Goal: Information Seeking & Learning: Learn about a topic

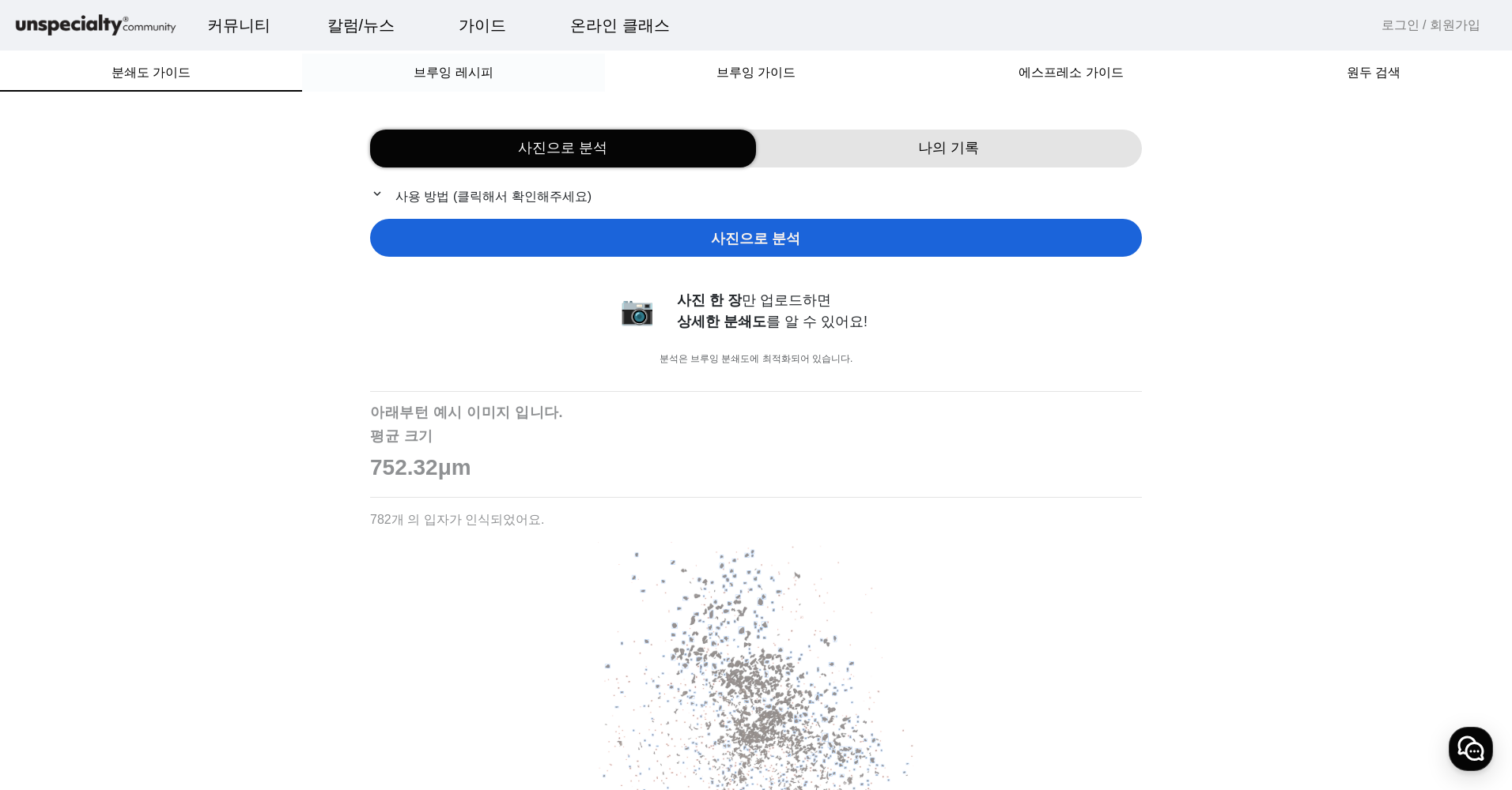
click at [450, 73] on span "브루잉 레시피" at bounding box center [453, 73] width 79 height 13
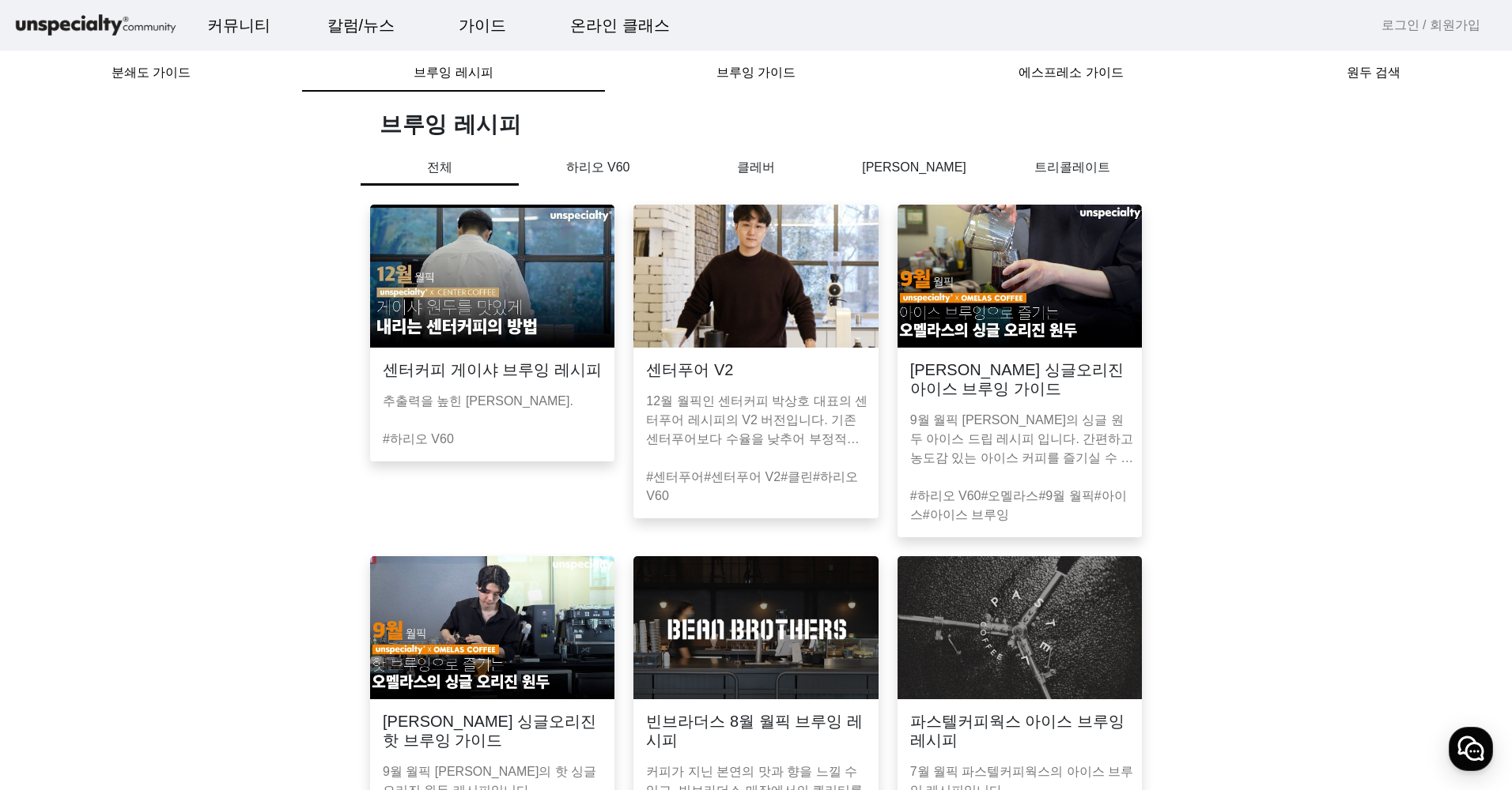
click at [528, 370] on h3 "센터커피 게이샤 브루잉 레시피" at bounding box center [492, 370] width 219 height 19
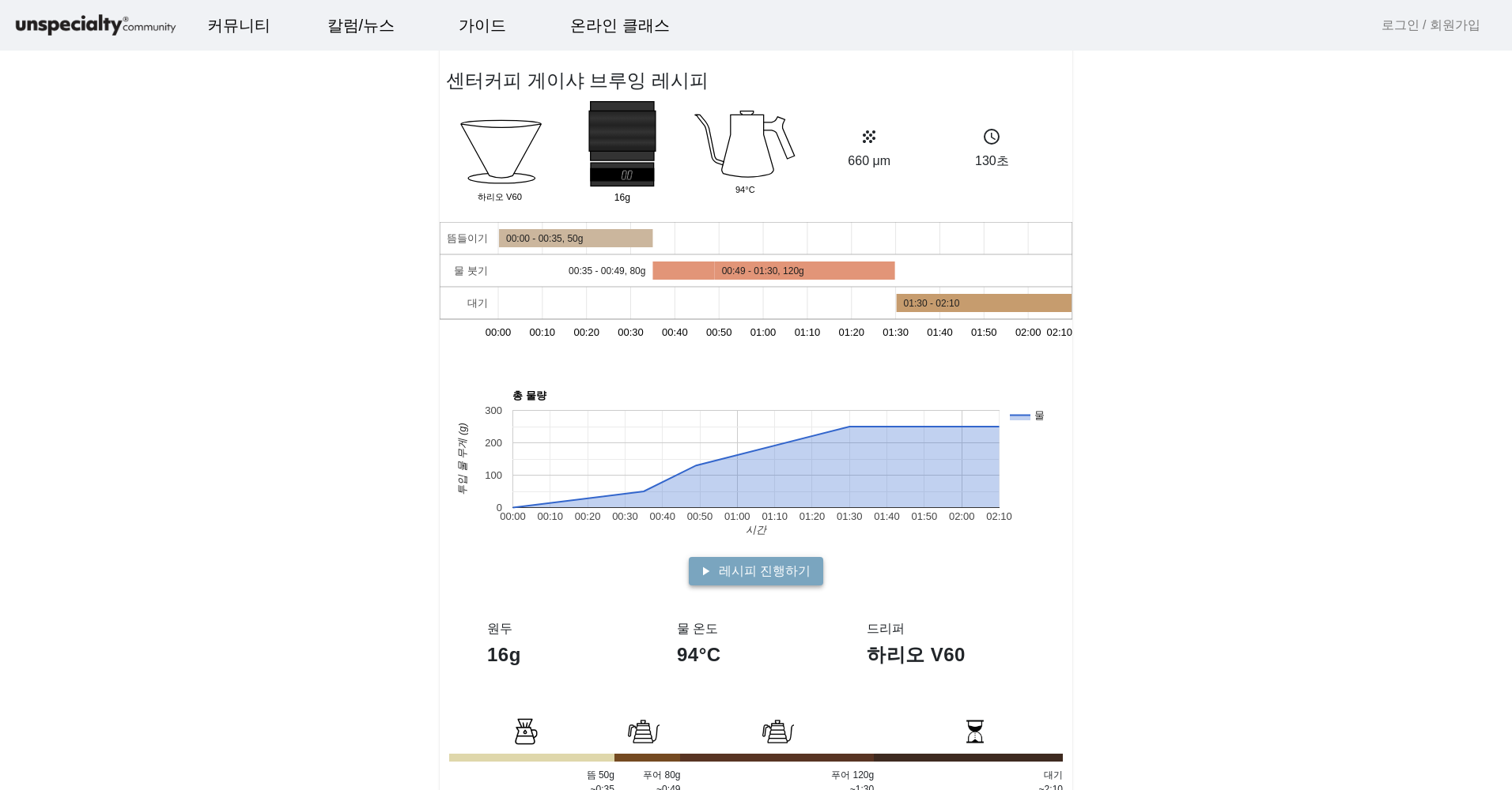
click at [746, 563] on button "play_arrow 레시피 진행하기" at bounding box center [756, 571] width 134 height 29
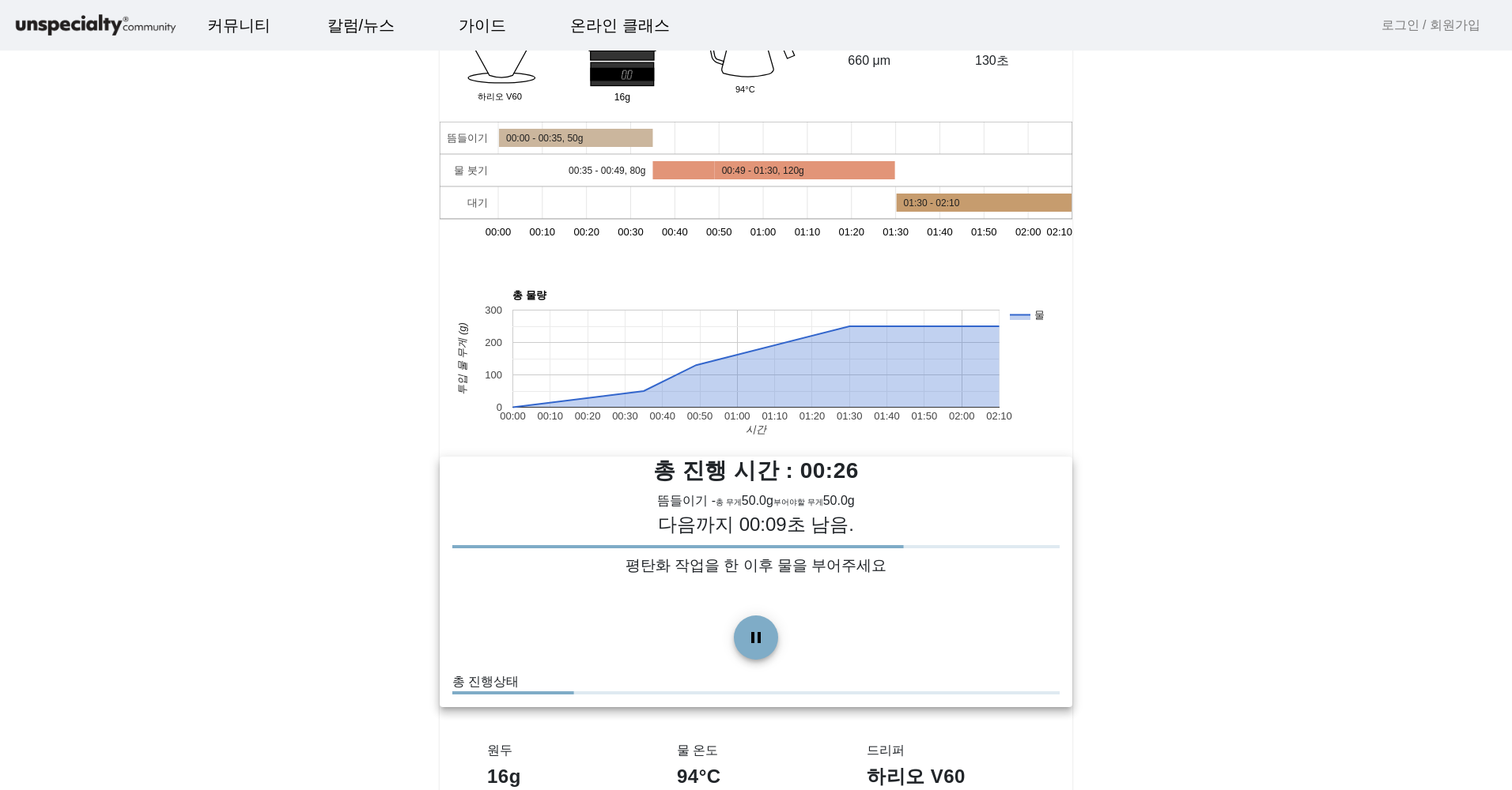
scroll to position [79, 0]
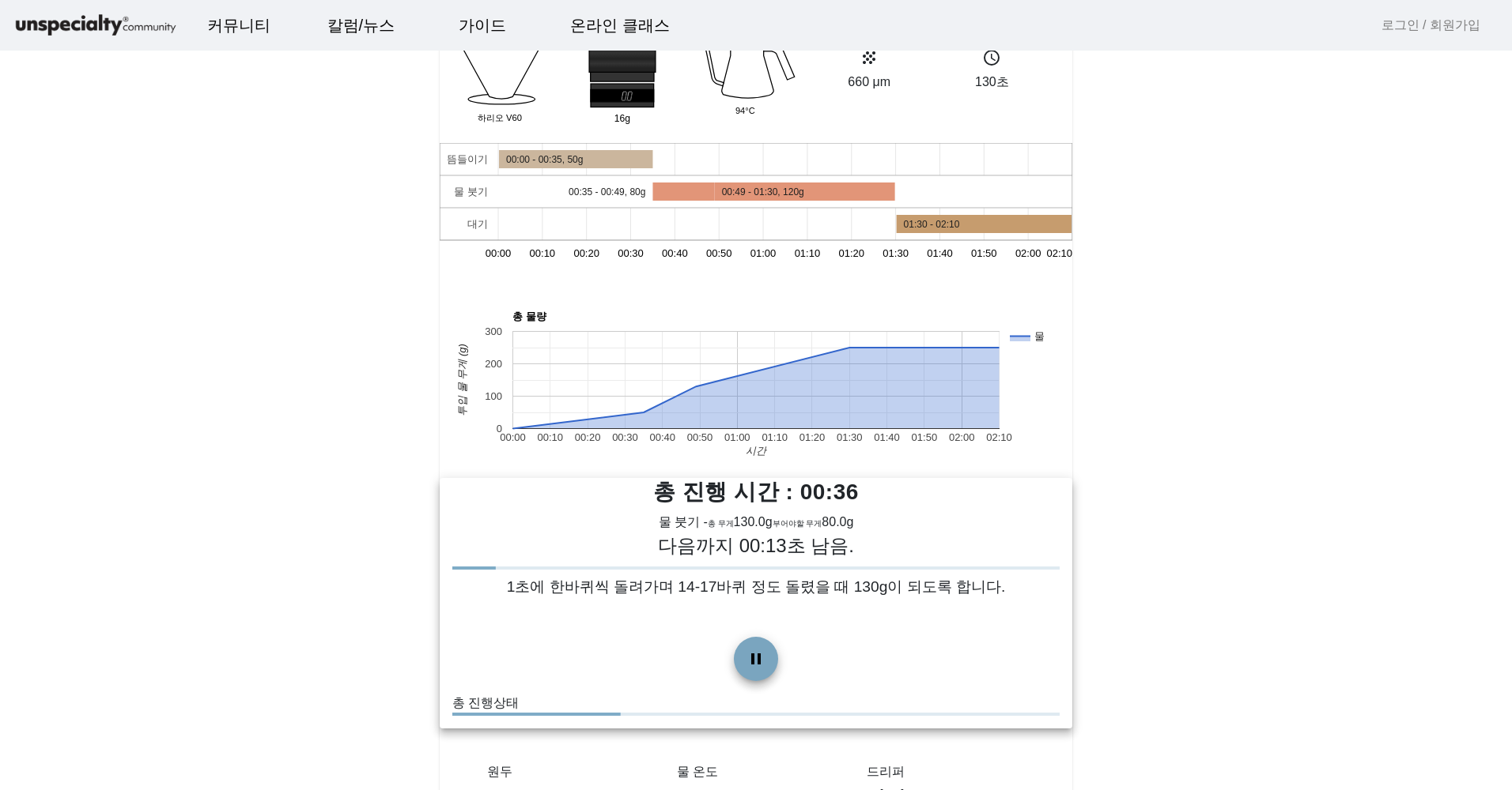
click at [748, 673] on span at bounding box center [756, 659] width 38 height 38
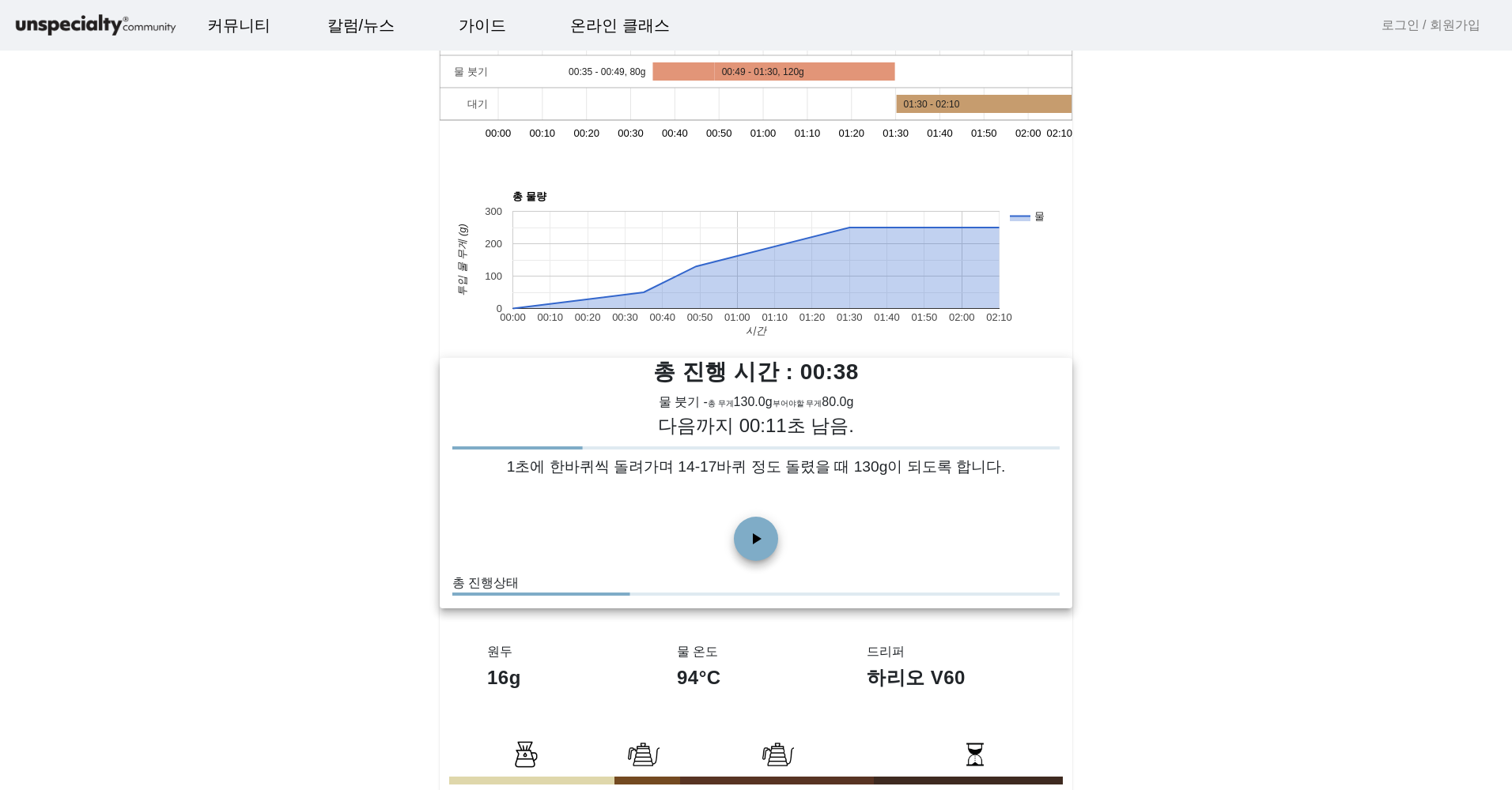
scroll to position [0, 0]
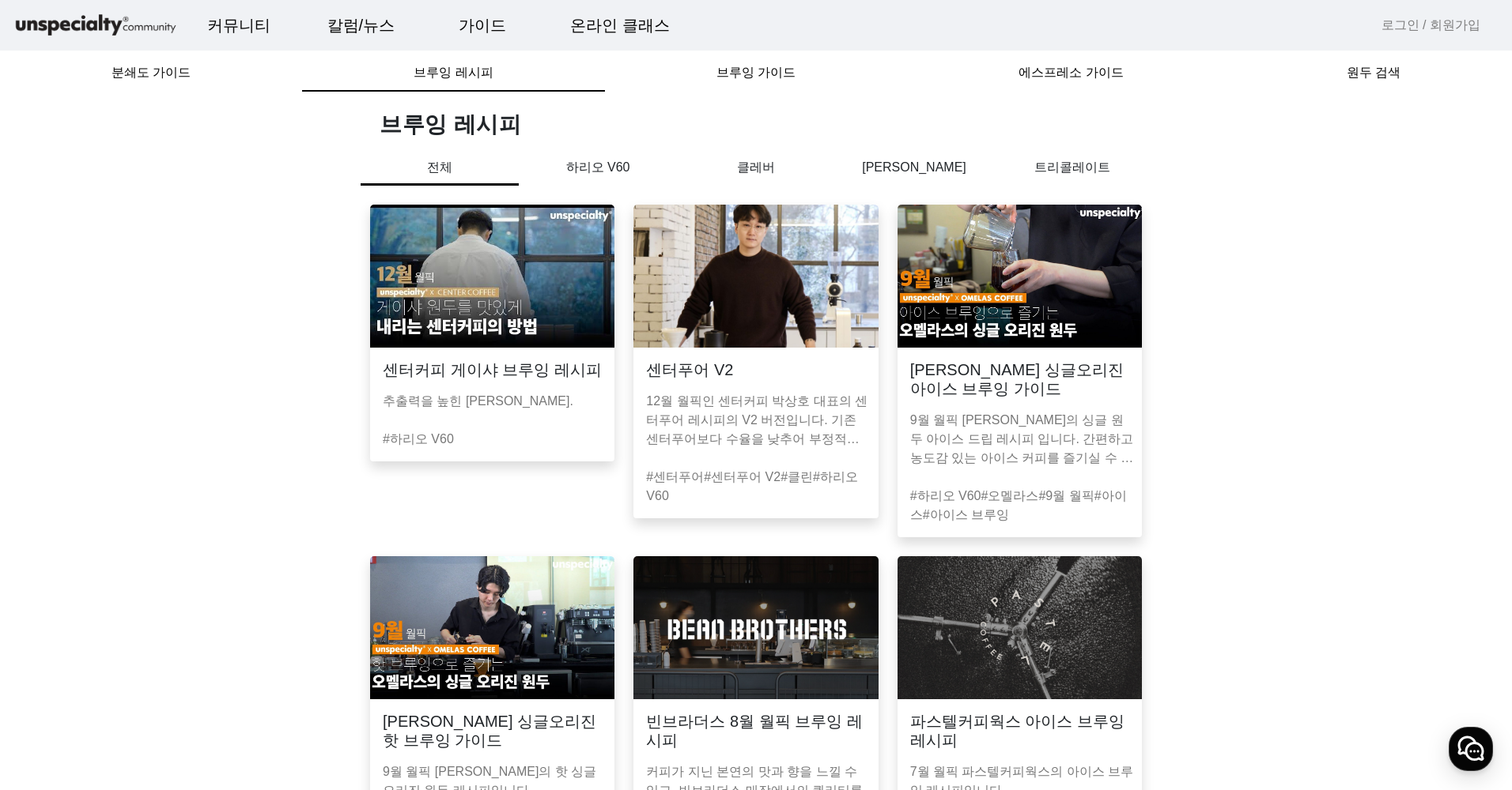
click at [724, 388] on mat-card-content "12월 월픽인 센터커피 박상호 대표의 센터푸어 레시피의 V2 버전입니다. 기존 센터푸어보다 수율을 낮추어 부정적인 맛이 억제되었습니다." at bounding box center [755, 417] width 244 height 76
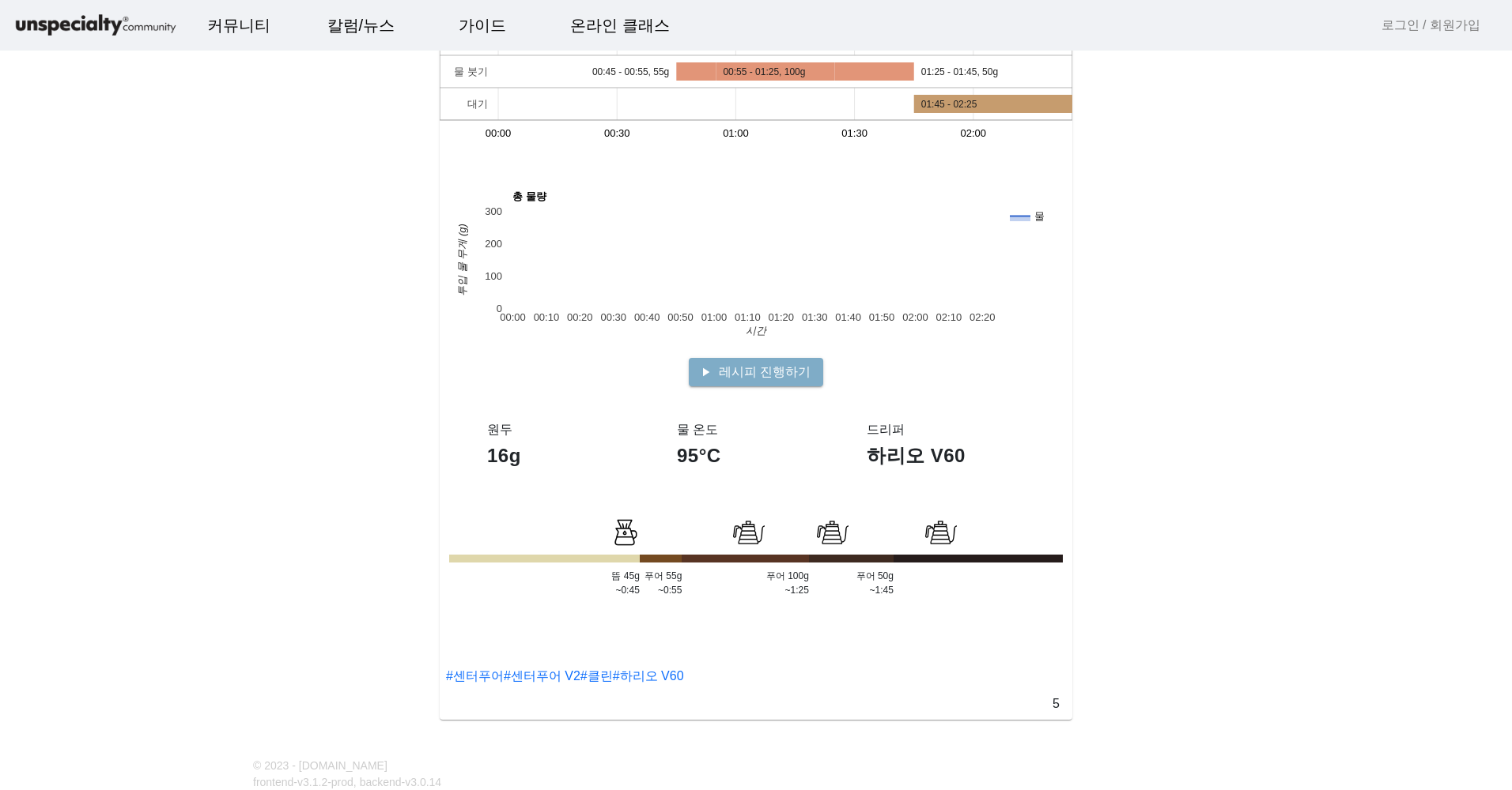
scroll to position [43, 0]
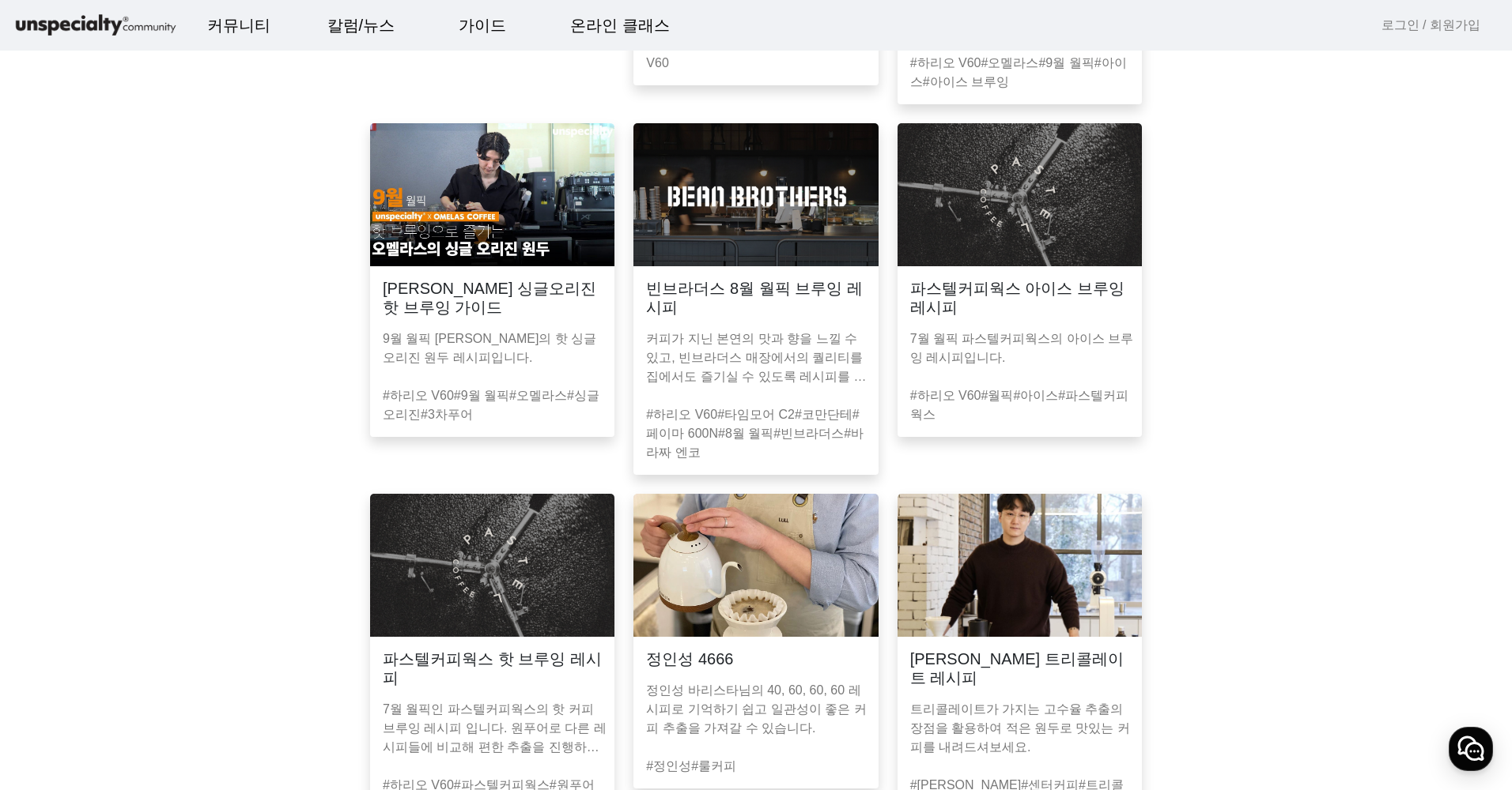
scroll to position [395, 0]
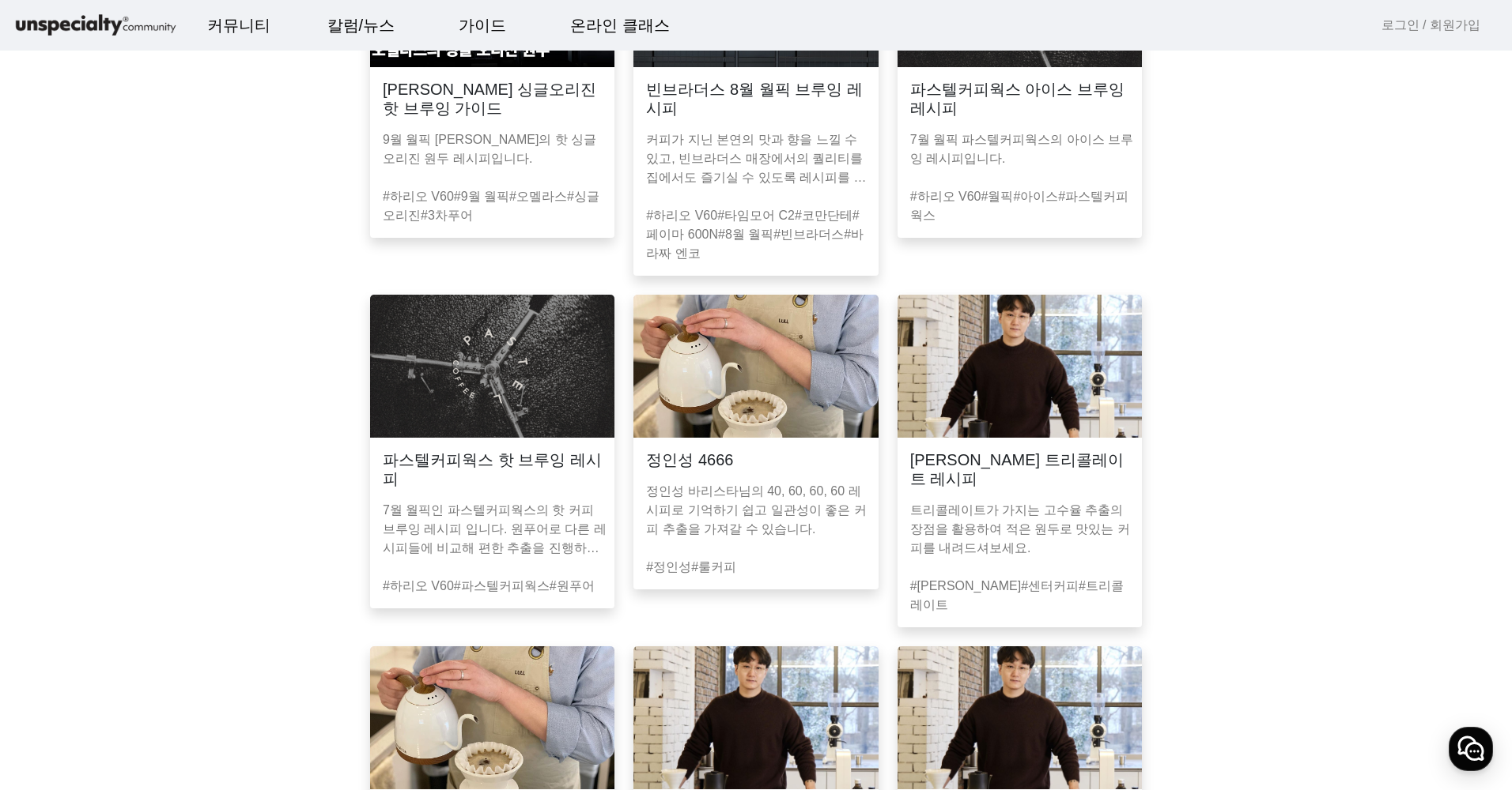
click at [754, 481] on mat-card-content "정인성 바리스타님의 40, 60, 60, 60 레시피로 기억하기 쉽고 일관성이 좋은 커피 추출을 가져갈 수 있습니다." at bounding box center [755, 507] width 244 height 76
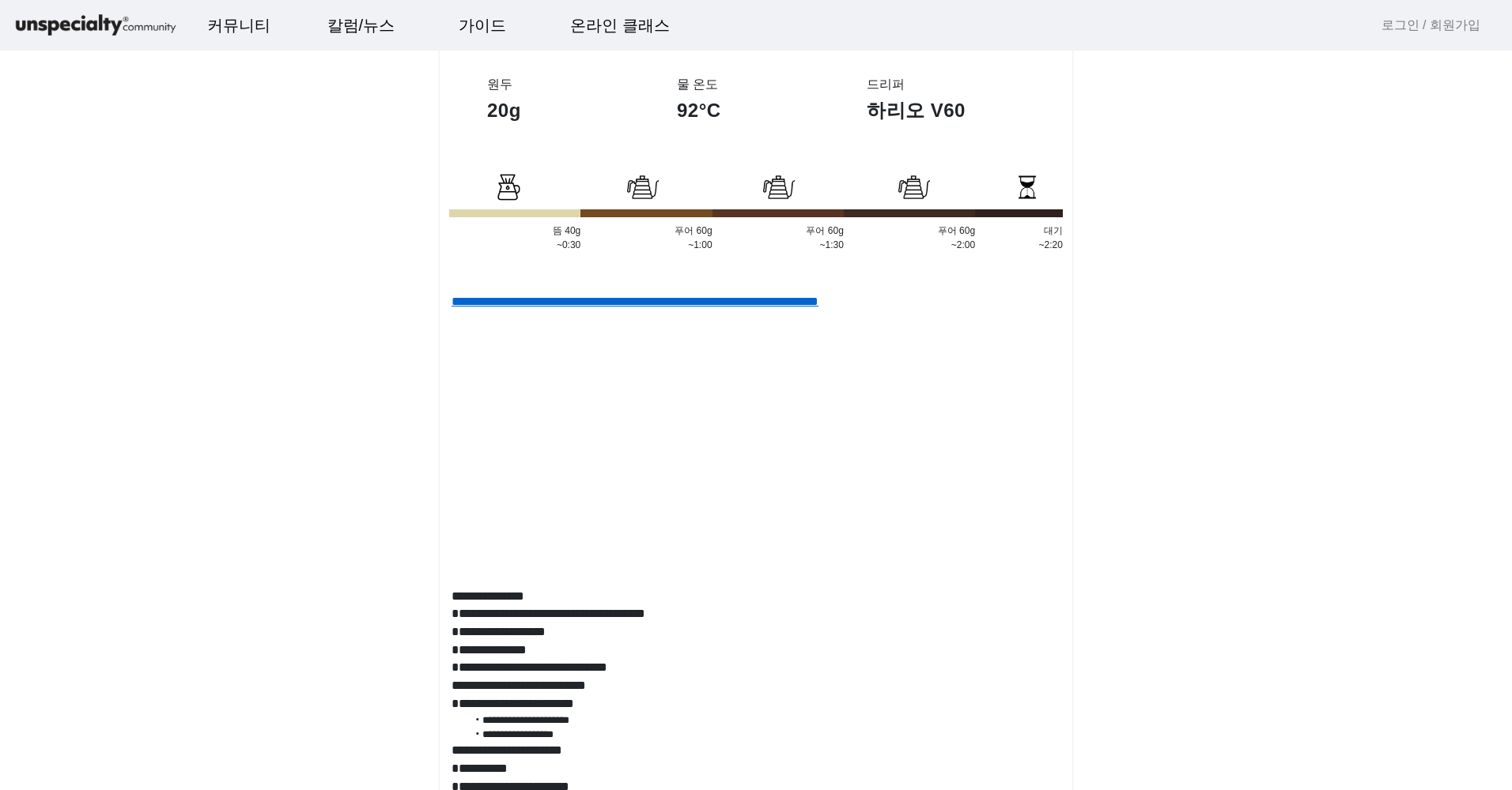
scroll to position [632, 0]
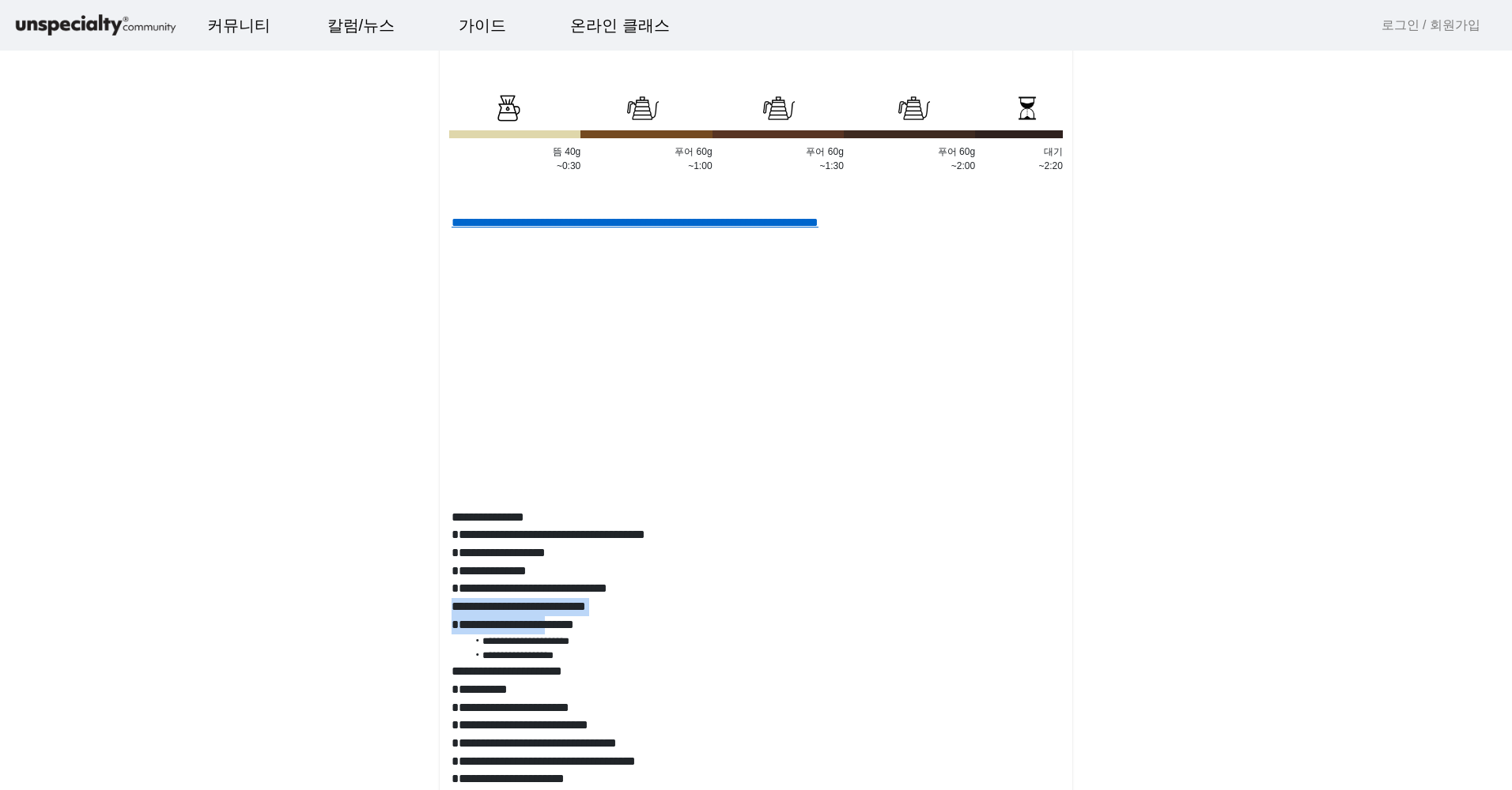
drag, startPoint x: 454, startPoint y: 626, endPoint x: 611, endPoint y: 639, distance: 157.5
click at [611, 639] on div "**********" at bounding box center [756, 519] width 632 height 630
drag, startPoint x: 611, startPoint y: 639, endPoint x: 635, endPoint y: 654, distance: 28.3
click at [635, 649] on li "**********" at bounding box center [764, 642] width 594 height 14
drag, startPoint x: 485, startPoint y: 662, endPoint x: 663, endPoint y: 666, distance: 178.0
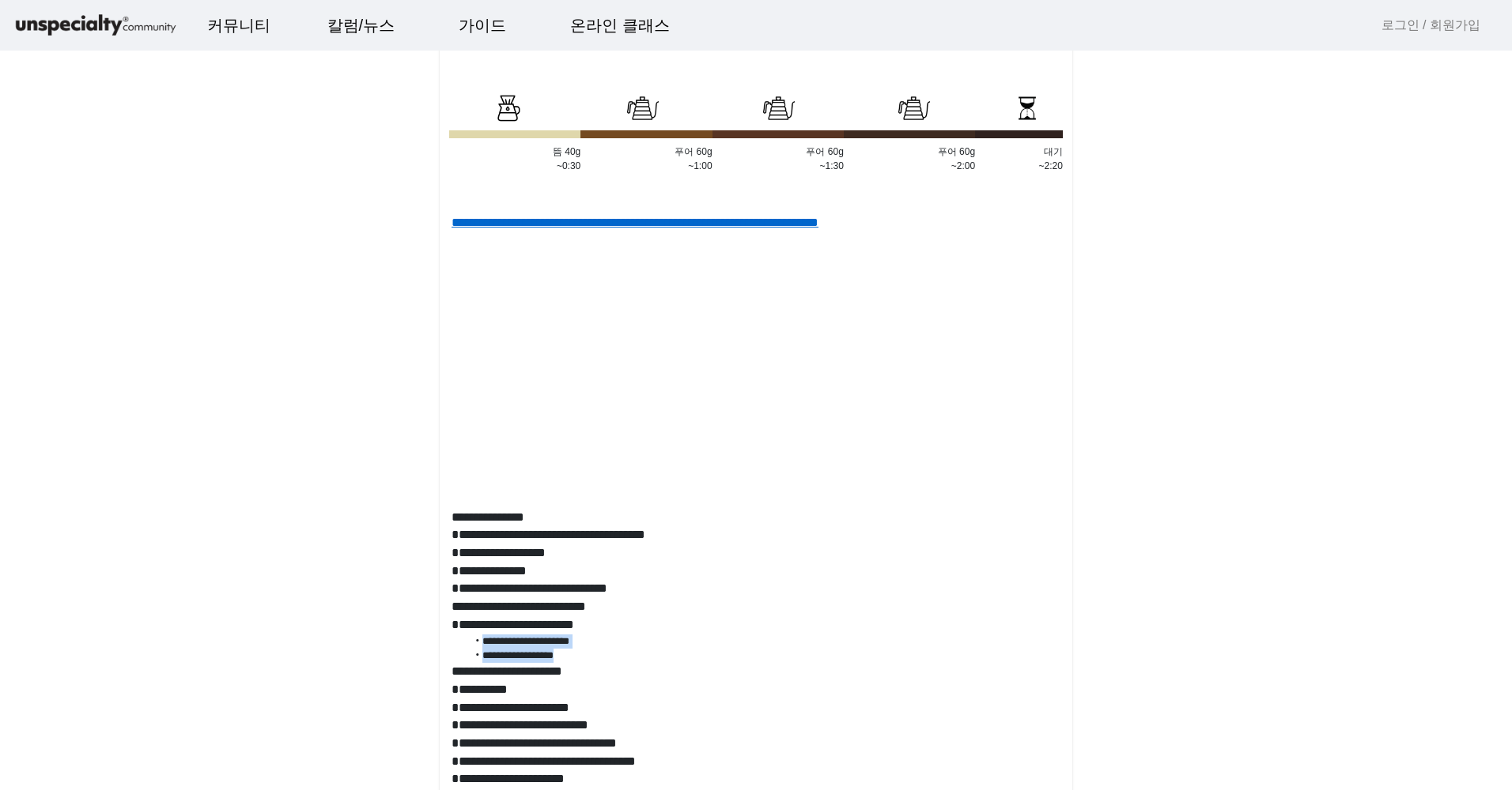
click at [663, 664] on ul "**********" at bounding box center [755, 649] width 609 height 30
drag, startPoint x: 663, startPoint y: 666, endPoint x: 622, endPoint y: 696, distance: 50.8
click at [651, 681] on p "**********" at bounding box center [755, 672] width 609 height 18
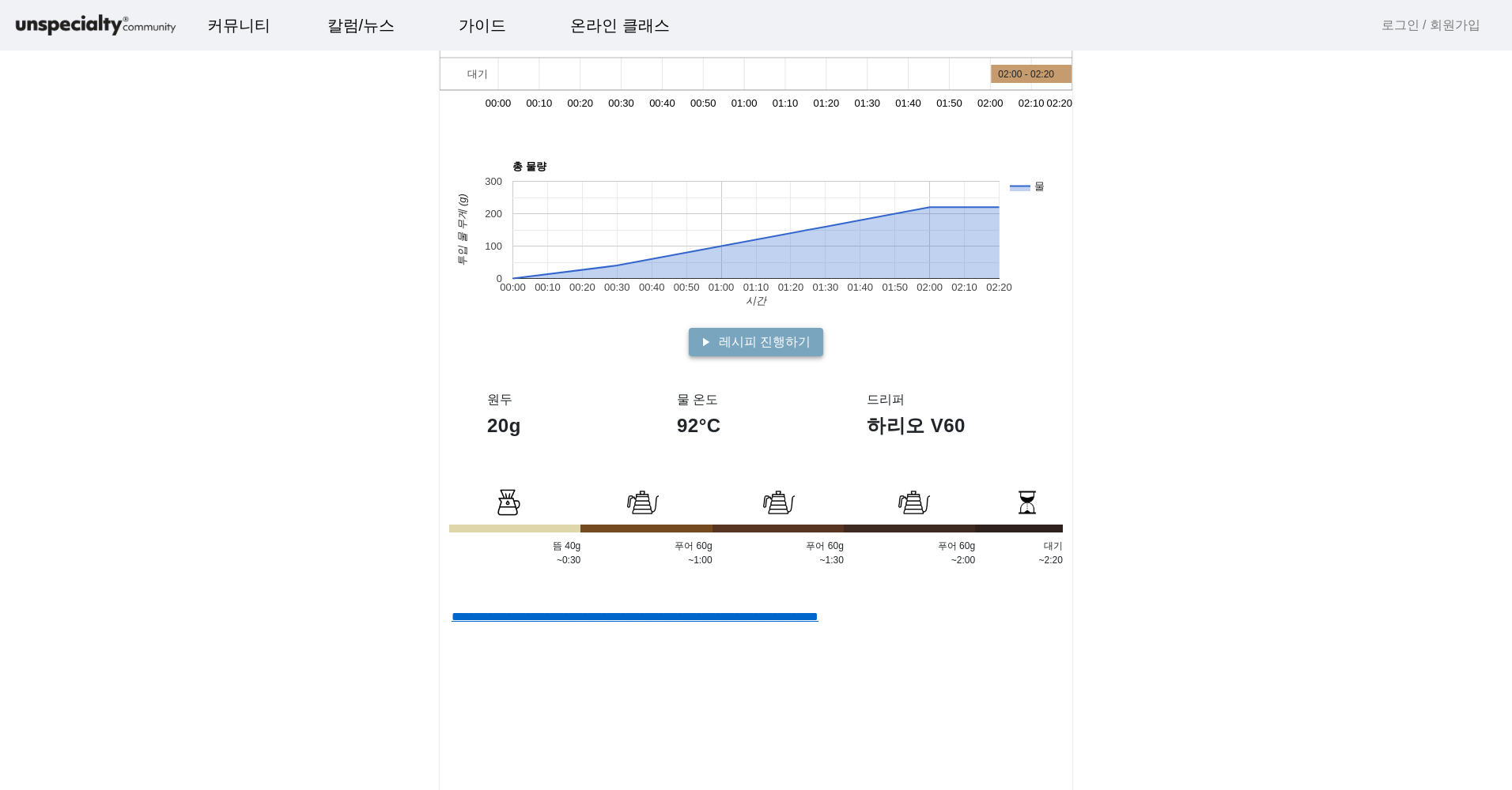
scroll to position [237, 0]
click at [727, 349] on span "레시피 진행하기" at bounding box center [764, 343] width 92 height 19
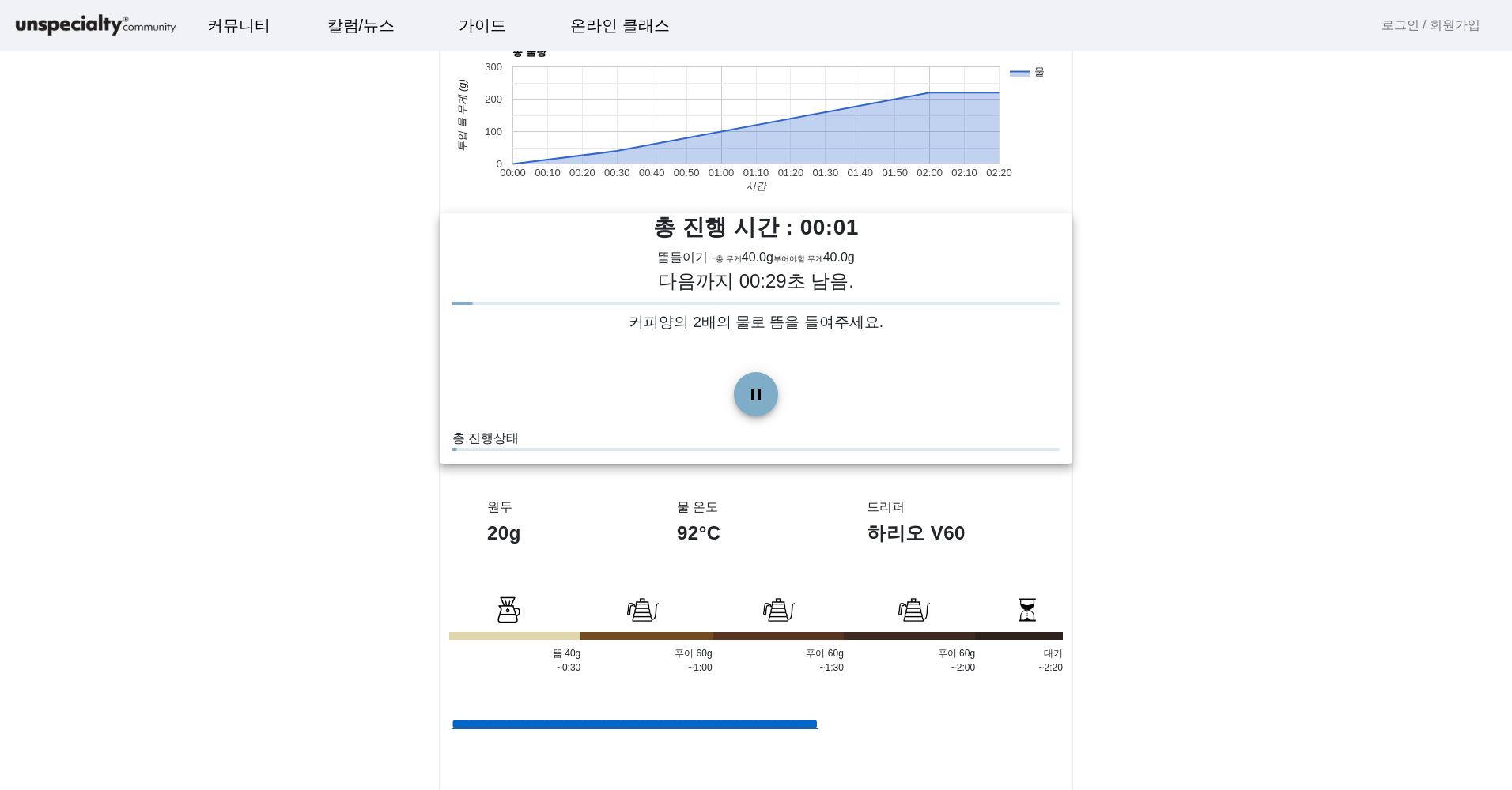
scroll to position [158, 0]
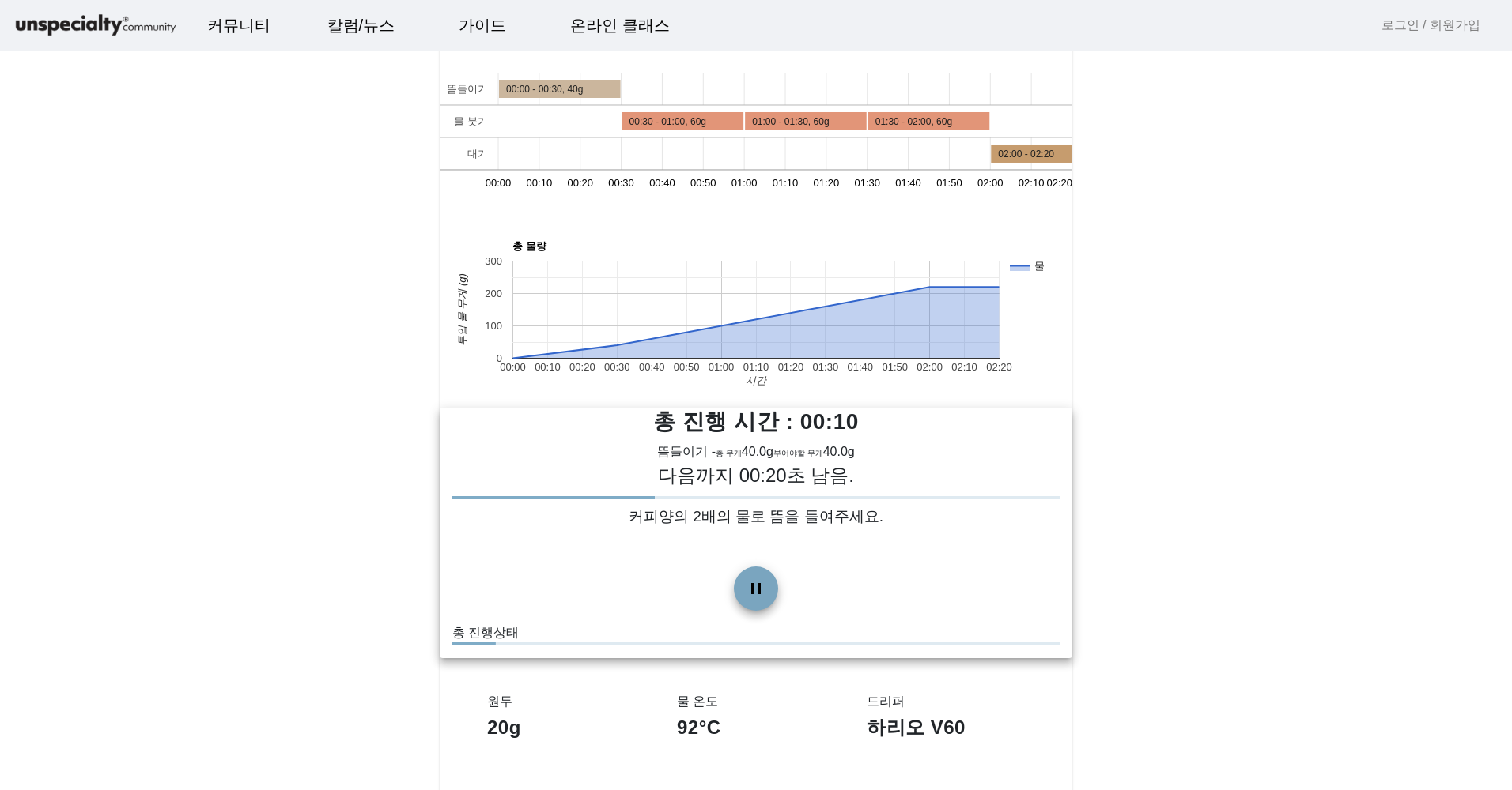
click at [765, 591] on span at bounding box center [756, 589] width 38 height 38
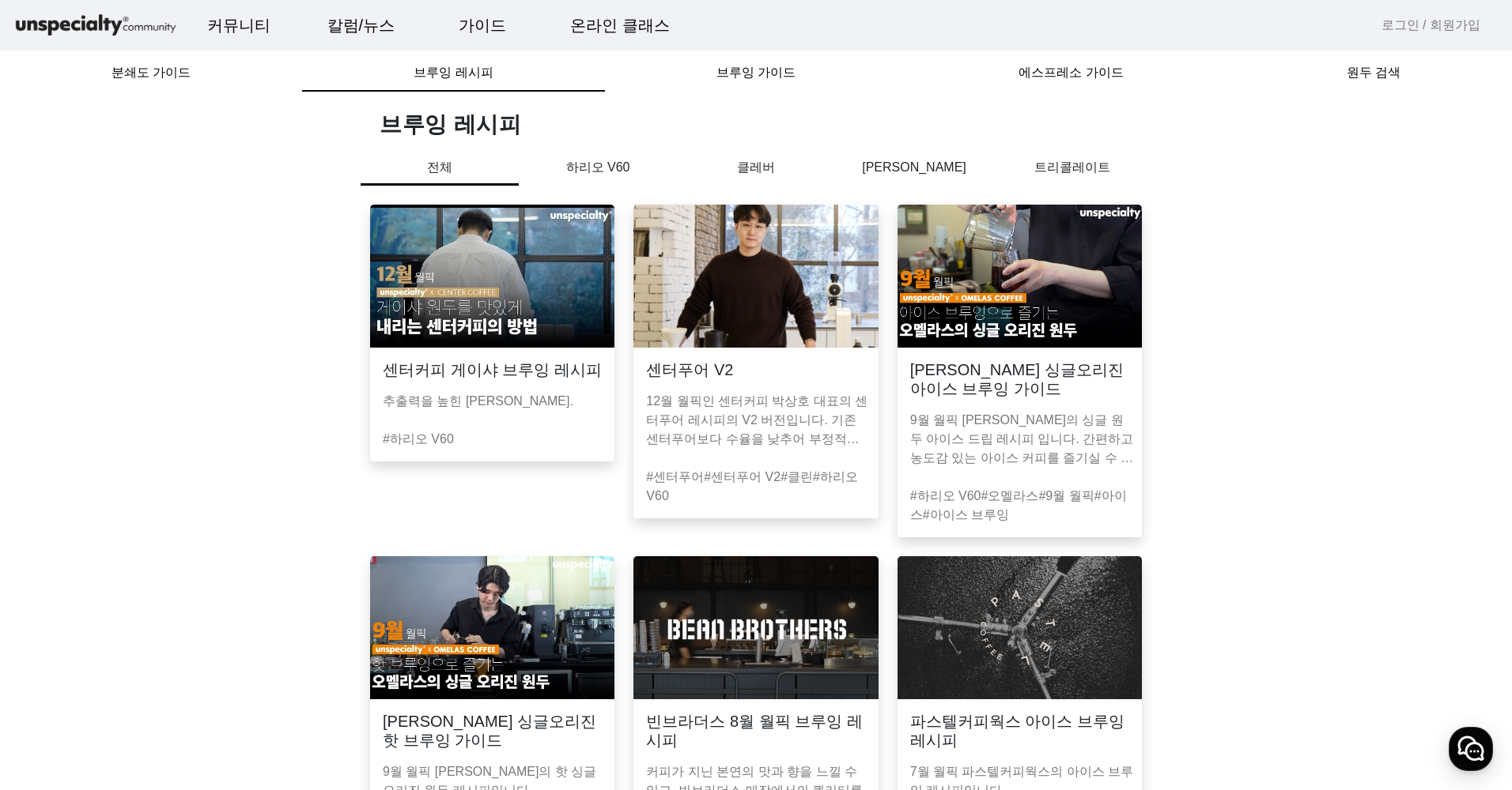
click at [604, 162] on p "하리오 V60" at bounding box center [598, 168] width 158 height 19
click at [964, 168] on p "[PERSON_NAME]" at bounding box center [914, 168] width 158 height 19
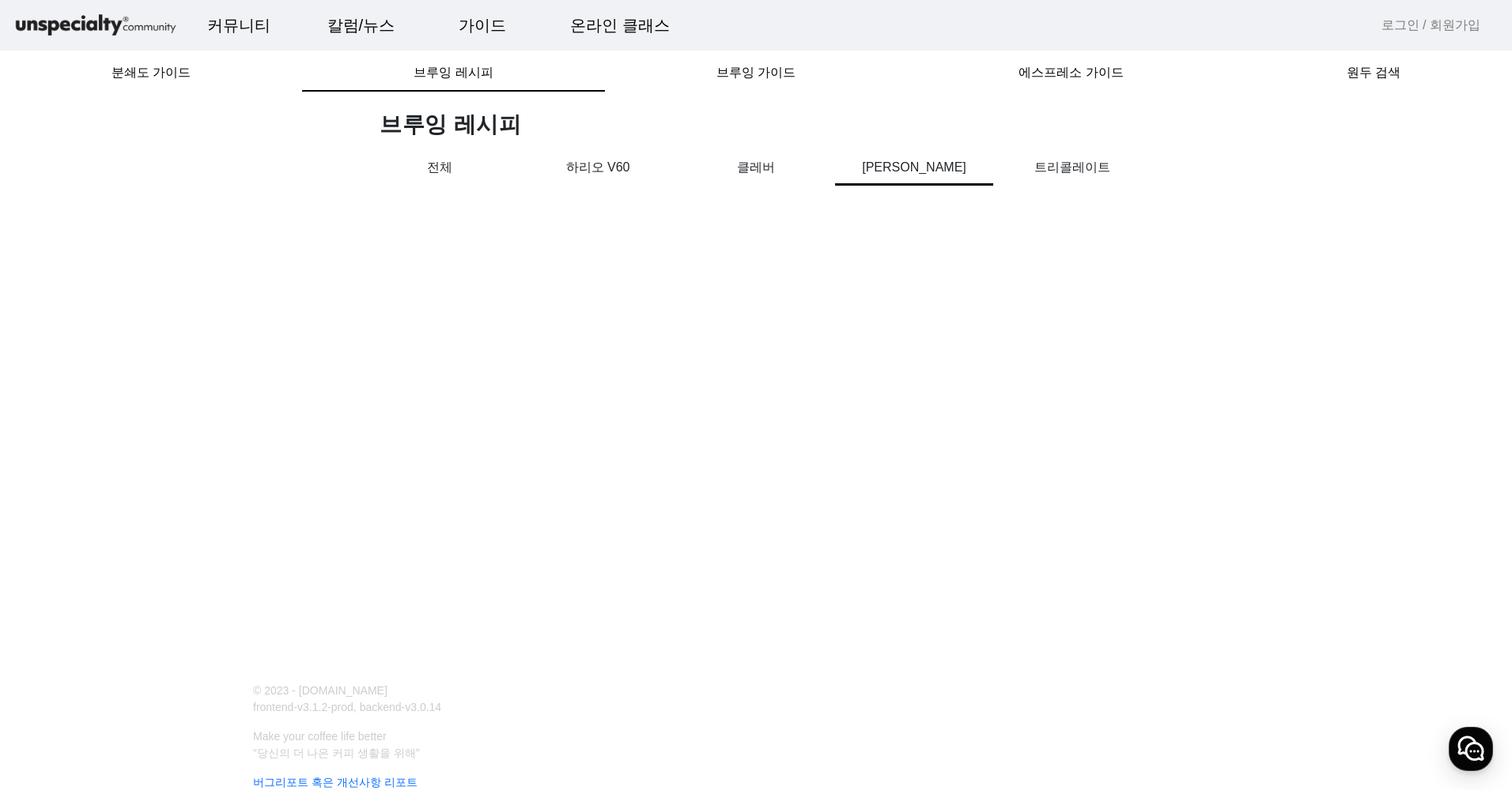
click at [1043, 169] on p "트리콜레이트" at bounding box center [1072, 168] width 158 height 19
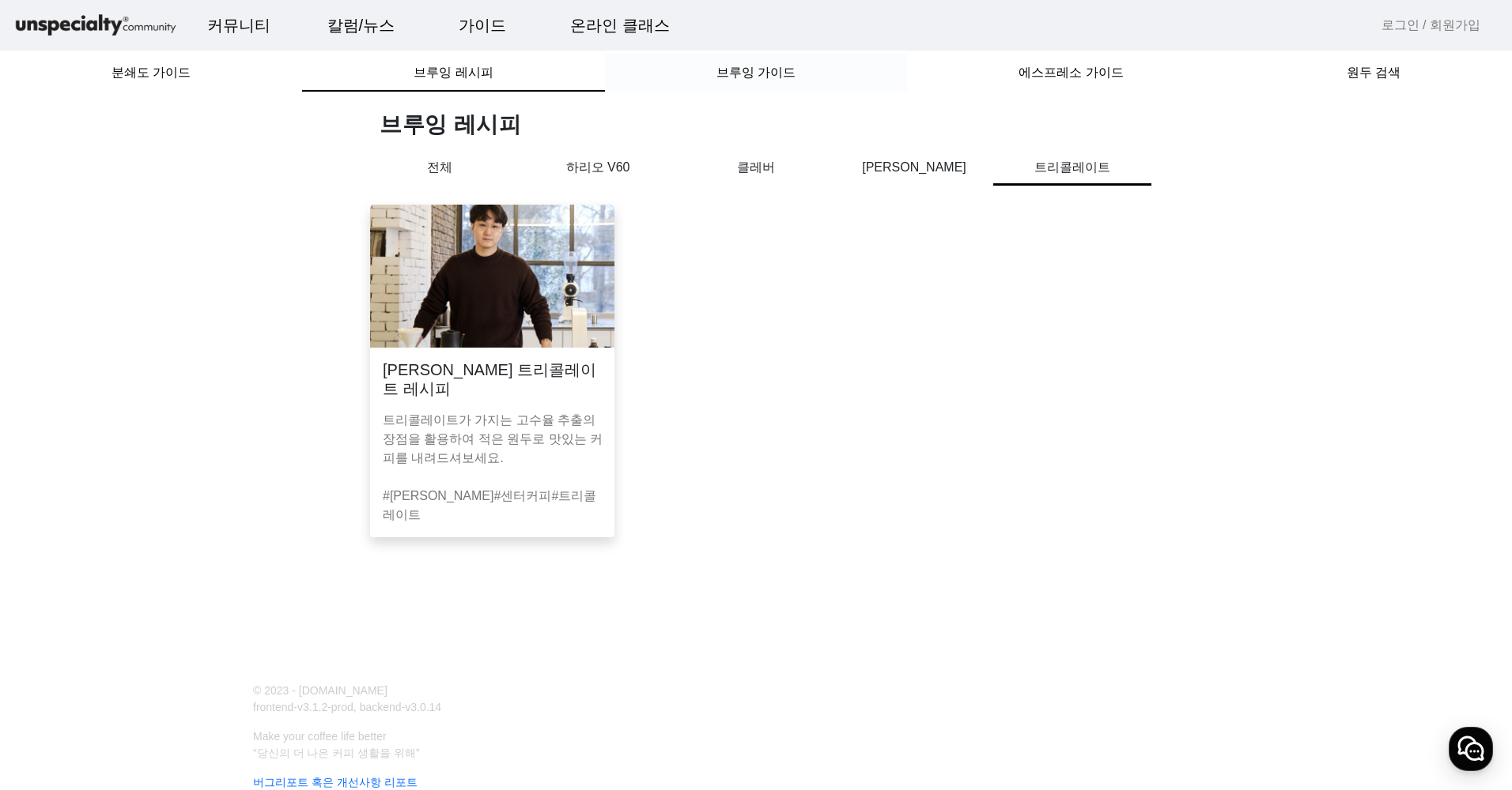
click at [720, 77] on span "브루잉 가이드" at bounding box center [755, 73] width 79 height 13
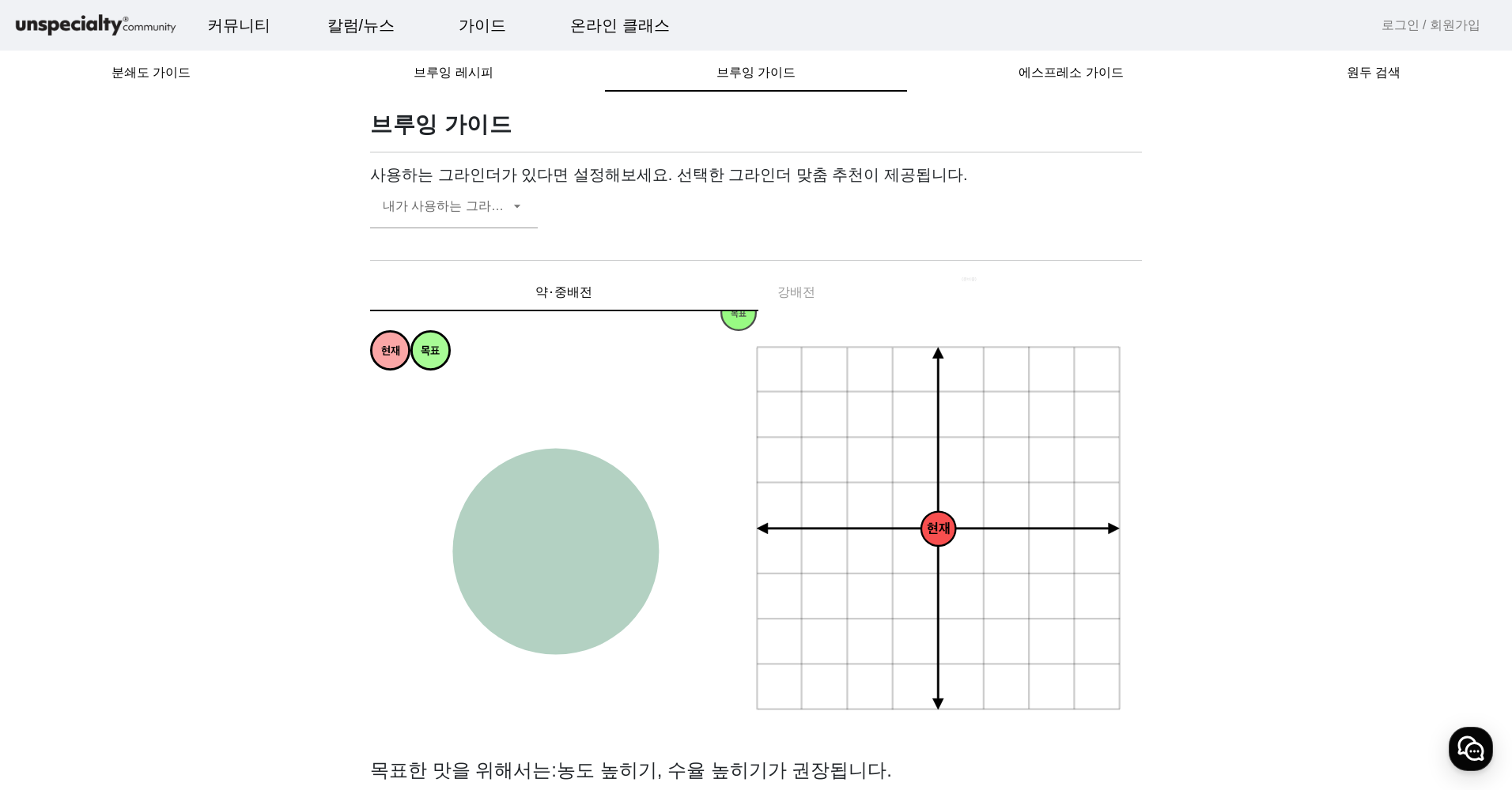
drag, startPoint x: 433, startPoint y: 356, endPoint x: 445, endPoint y: 367, distance: 16.3
click at [440, 359] on tspan "목표" at bounding box center [430, 352] width 19 height 14
drag, startPoint x: 388, startPoint y: 347, endPoint x: 546, endPoint y: 403, distance: 167.6
click at [546, 403] on tspan "현재" at bounding box center [548, 408] width 19 height 14
drag, startPoint x: 546, startPoint y: 404, endPoint x: 554, endPoint y: 401, distance: 8.5
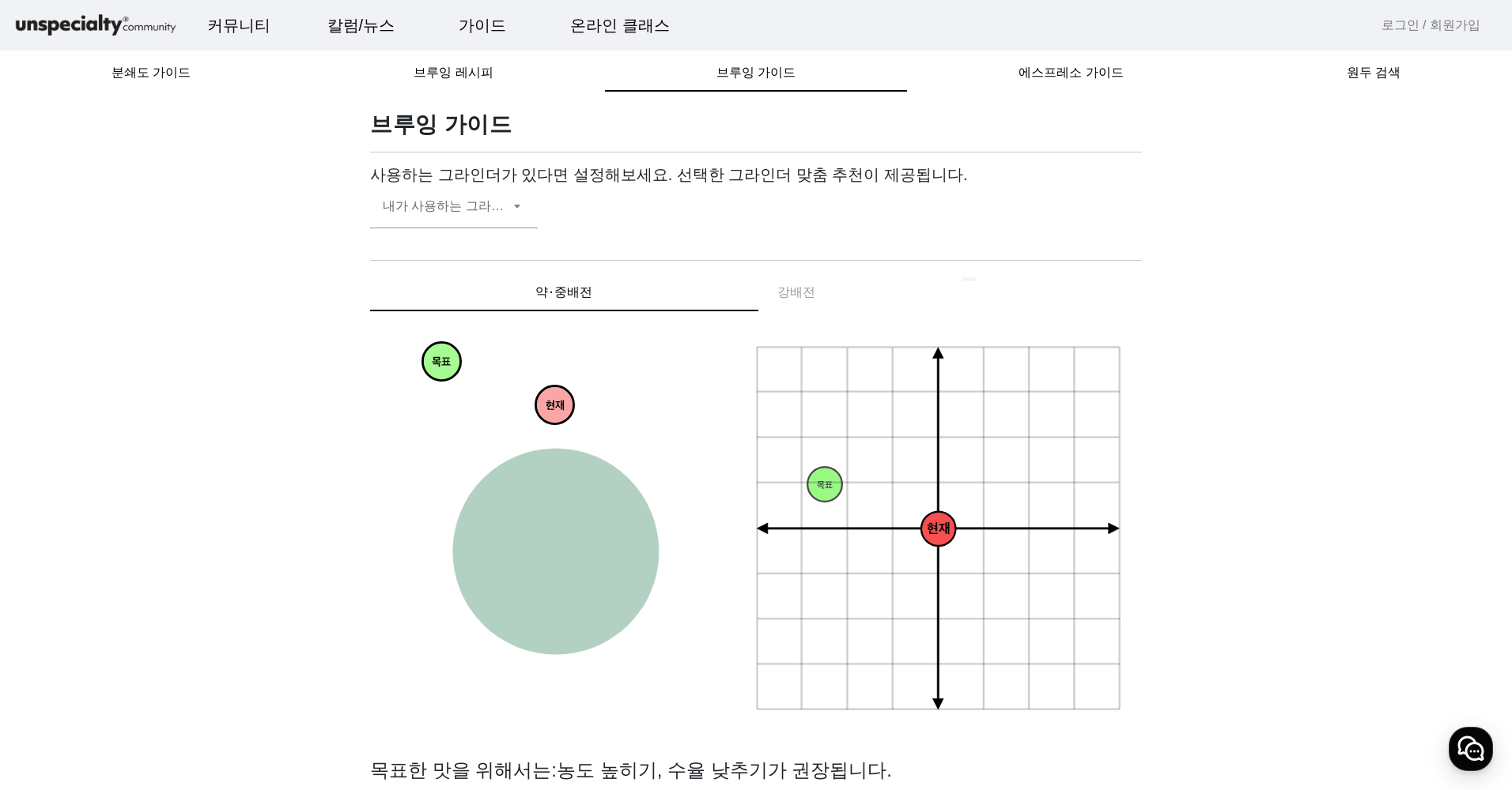
click at [554, 401] on tspan "현재" at bounding box center [555, 406] width 19 height 14
drag, startPoint x: 449, startPoint y: 359, endPoint x: 500, endPoint y: 601, distance: 247.3
click at [500, 601] on tspan "목표" at bounding box center [493, 605] width 19 height 14
click at [868, 701] on tspan "농도 낮추기" at bounding box center [889, 701] width 67 height 17
click at [881, 687] on icon "+ 0.5g - 30um + 30um + 60um + 90um - 60um - 90um + 1.0g + 1.5g + 2.0g - 0.5g - …" at bounding box center [940, 530] width 367 height 367
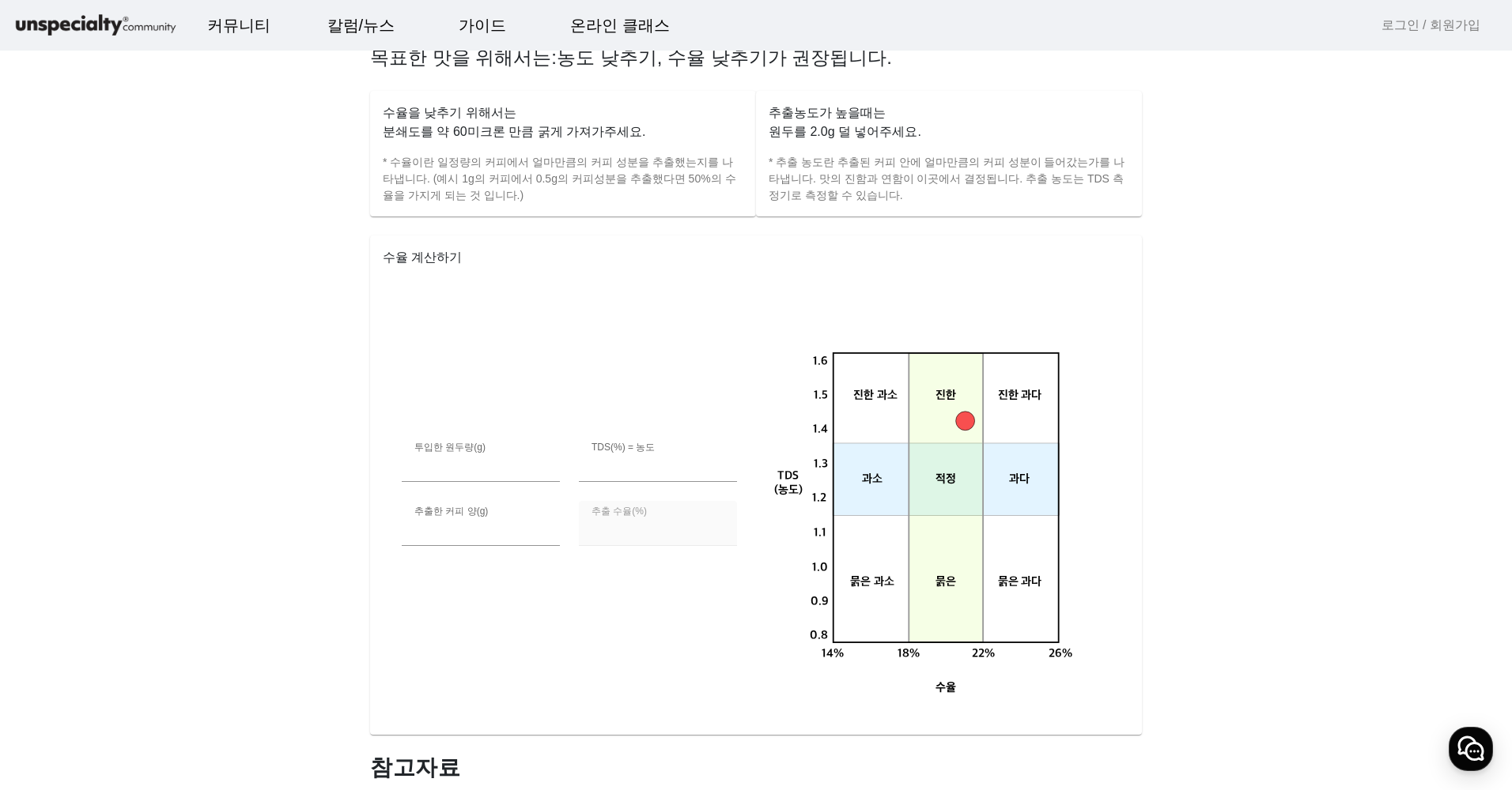
scroll to position [711, 0]
drag, startPoint x: 978, startPoint y: 468, endPoint x: 952, endPoint y: 489, distance: 33.4
click at [976, 484] on g "0.8 14% 18% 22% 26% 0.9 1.0 1.1 1.2 1.3 1.4 1.5 1.6 TDS (농도) 수율 묽은 과소 진한 과소 과소 …" at bounding box center [943, 503] width 354 height 443
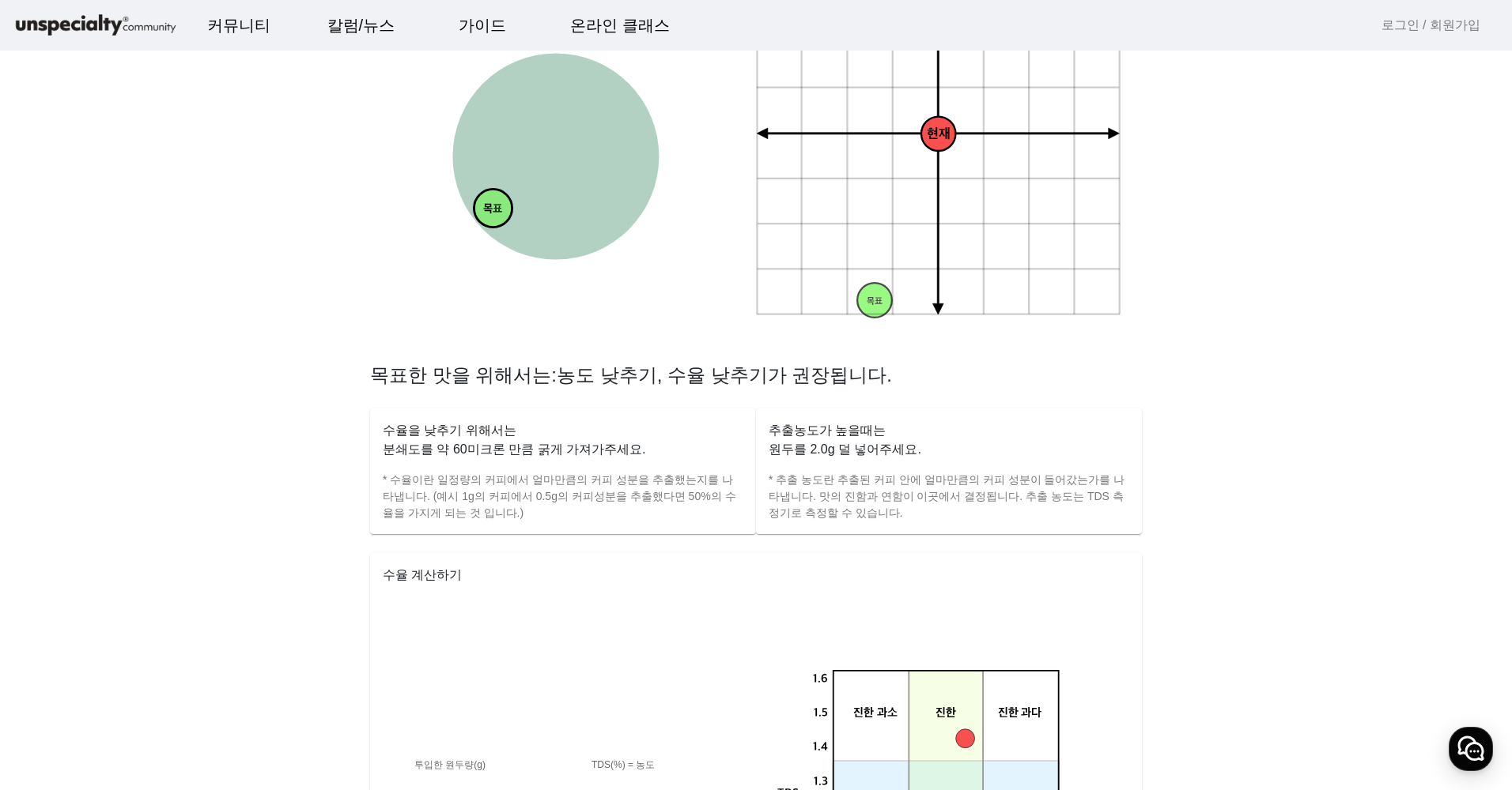
scroll to position [0, 0]
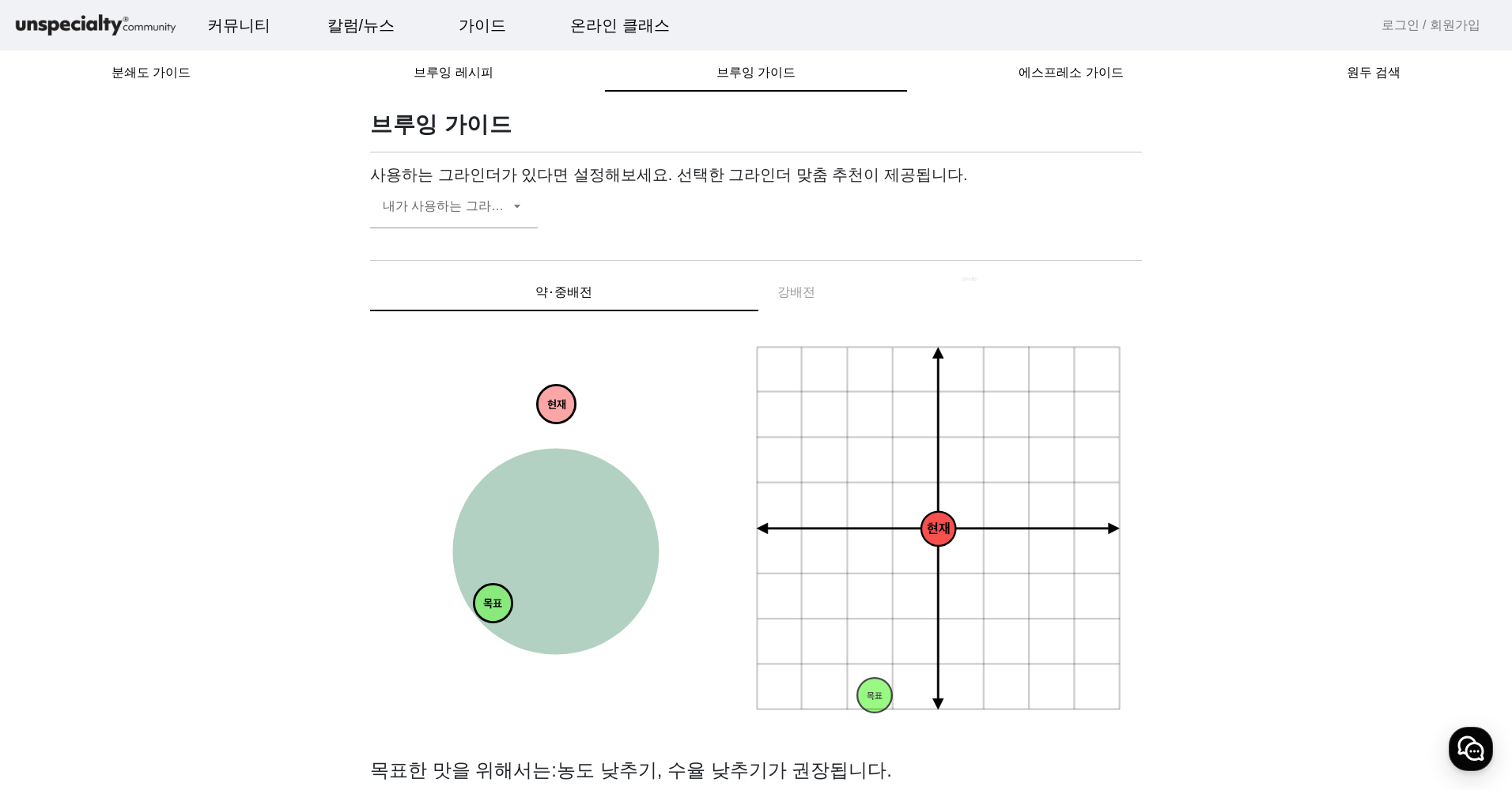
click at [788, 307] on div "약⋅중배전 강배전" at bounding box center [755, 293] width 772 height 38
click at [461, 199] on mat-label "내가 사용하는 그라인더" at bounding box center [449, 206] width 133 height 14
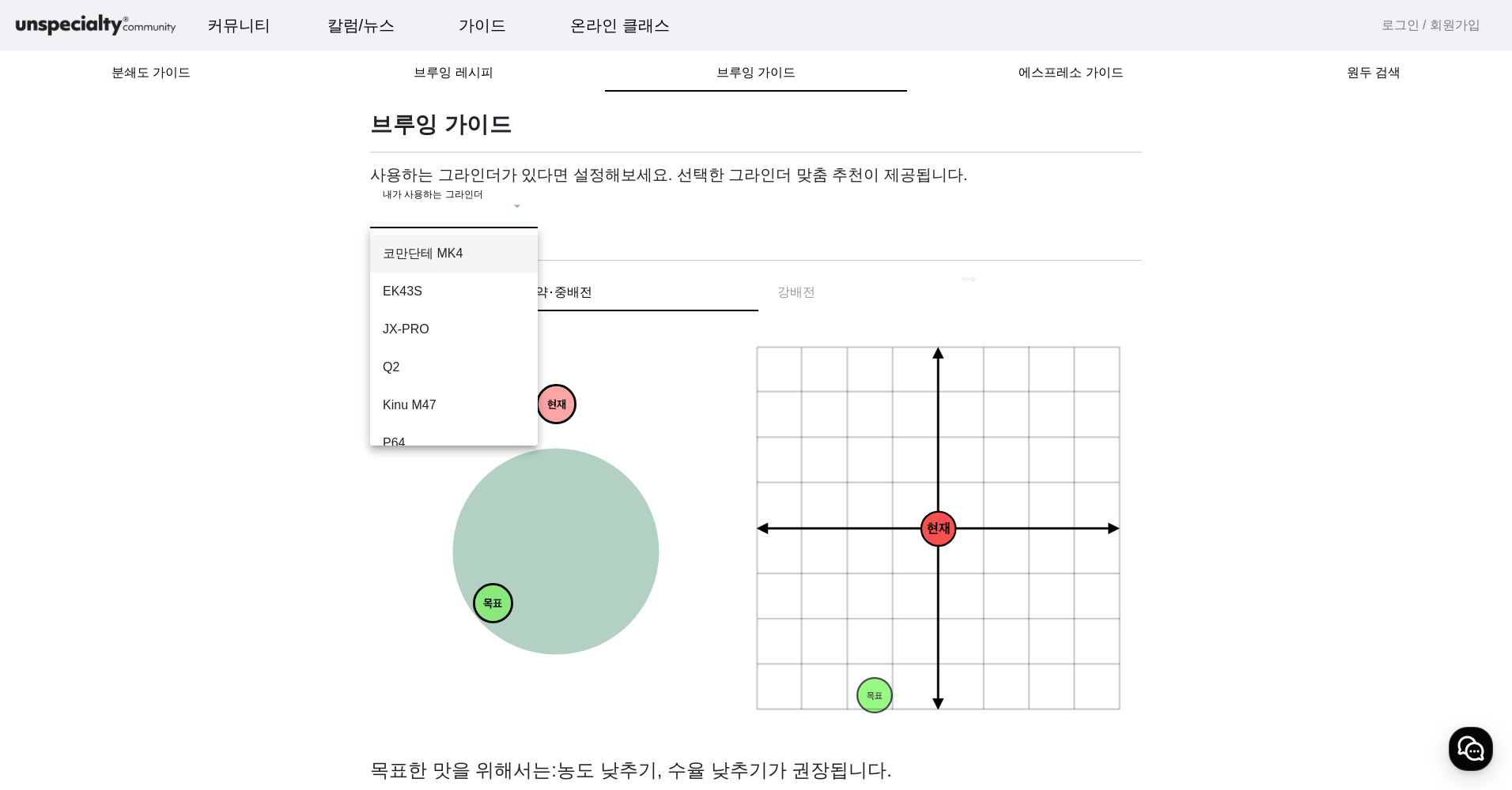
click at [718, 219] on div at bounding box center [756, 395] width 1512 height 790
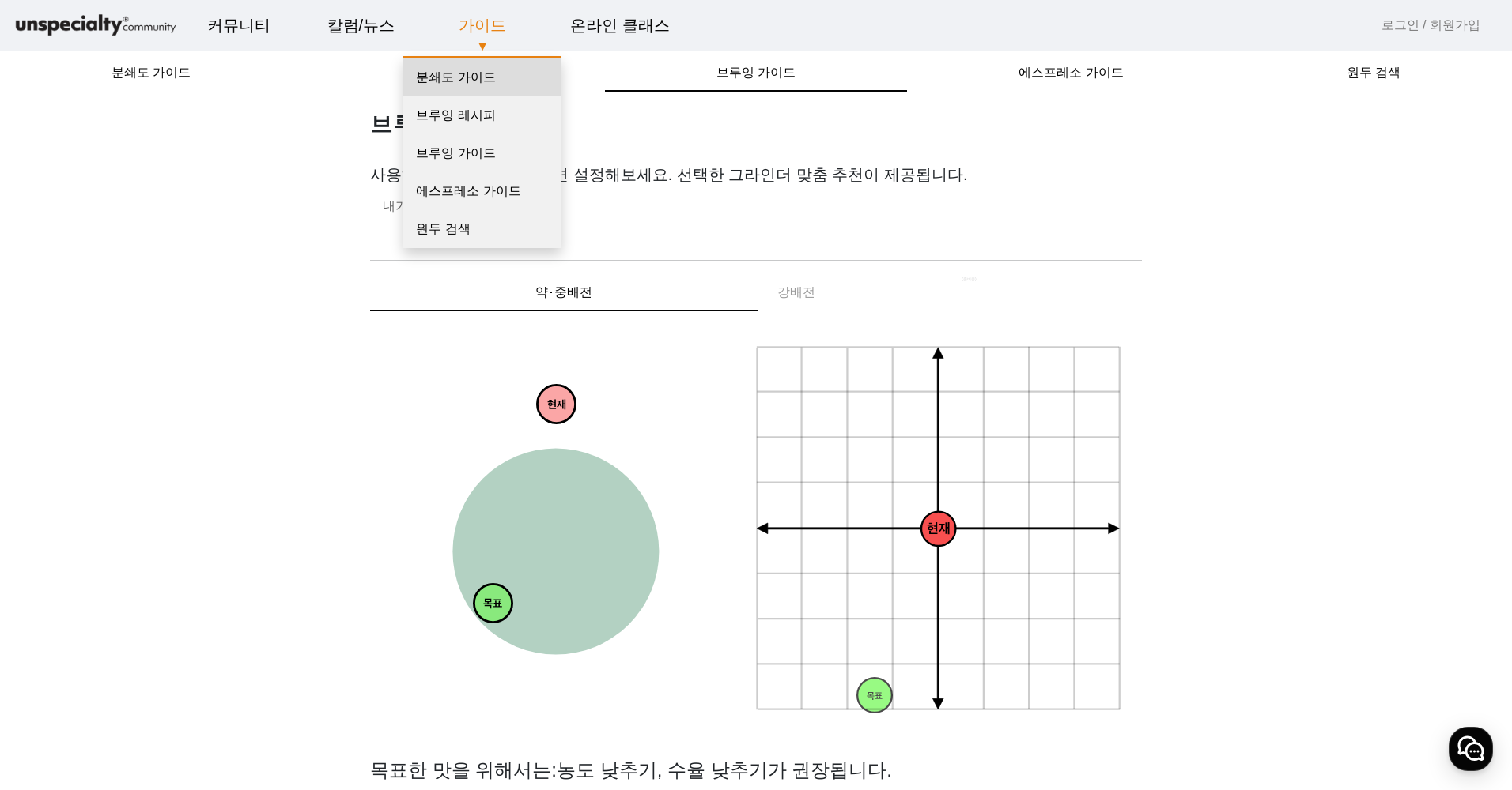
click at [478, 87] on link "분쇄도 가이드" at bounding box center [482, 77] width 158 height 38
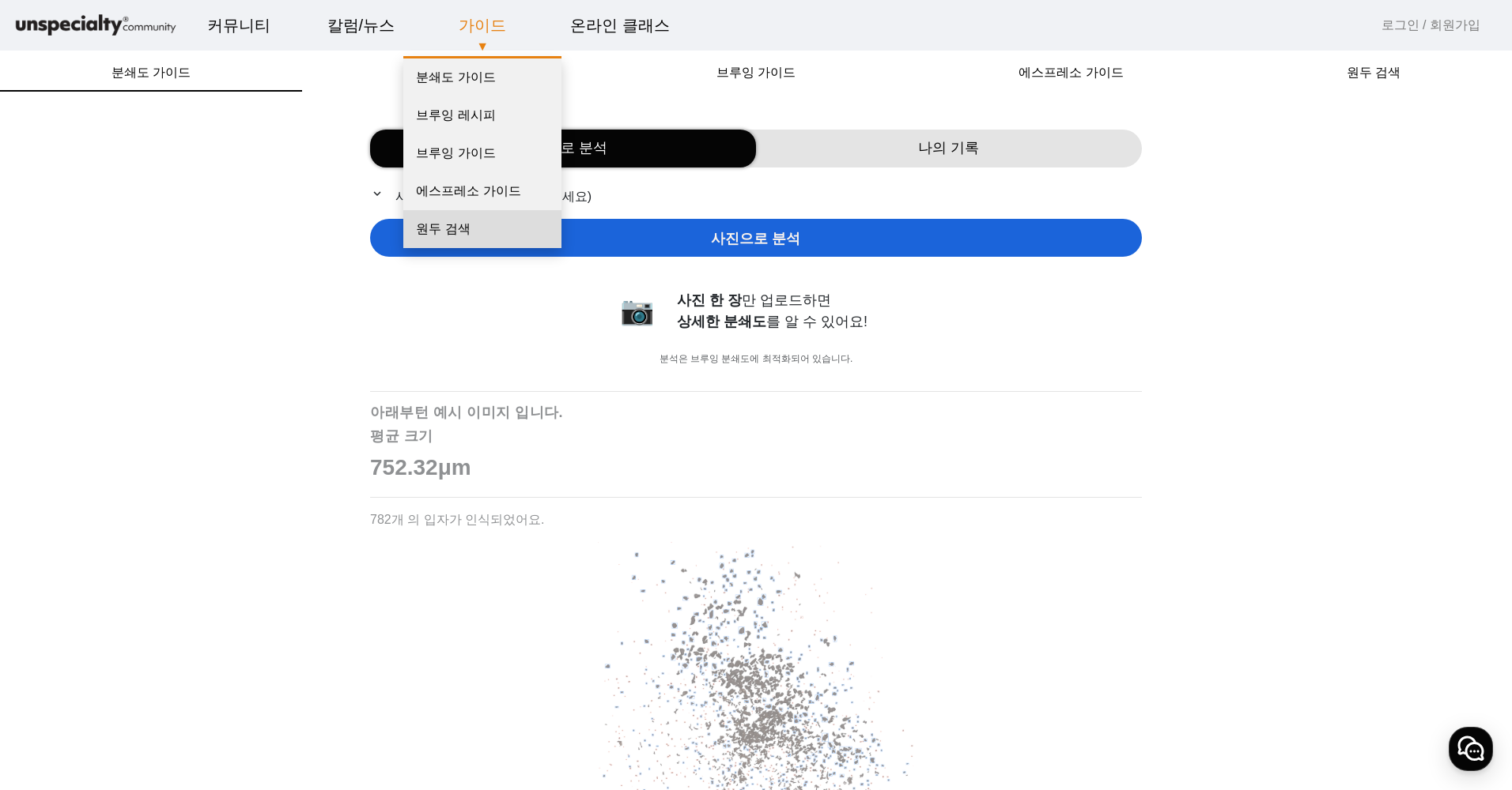
click at [506, 239] on link "원두 검색" at bounding box center [482, 229] width 158 height 38
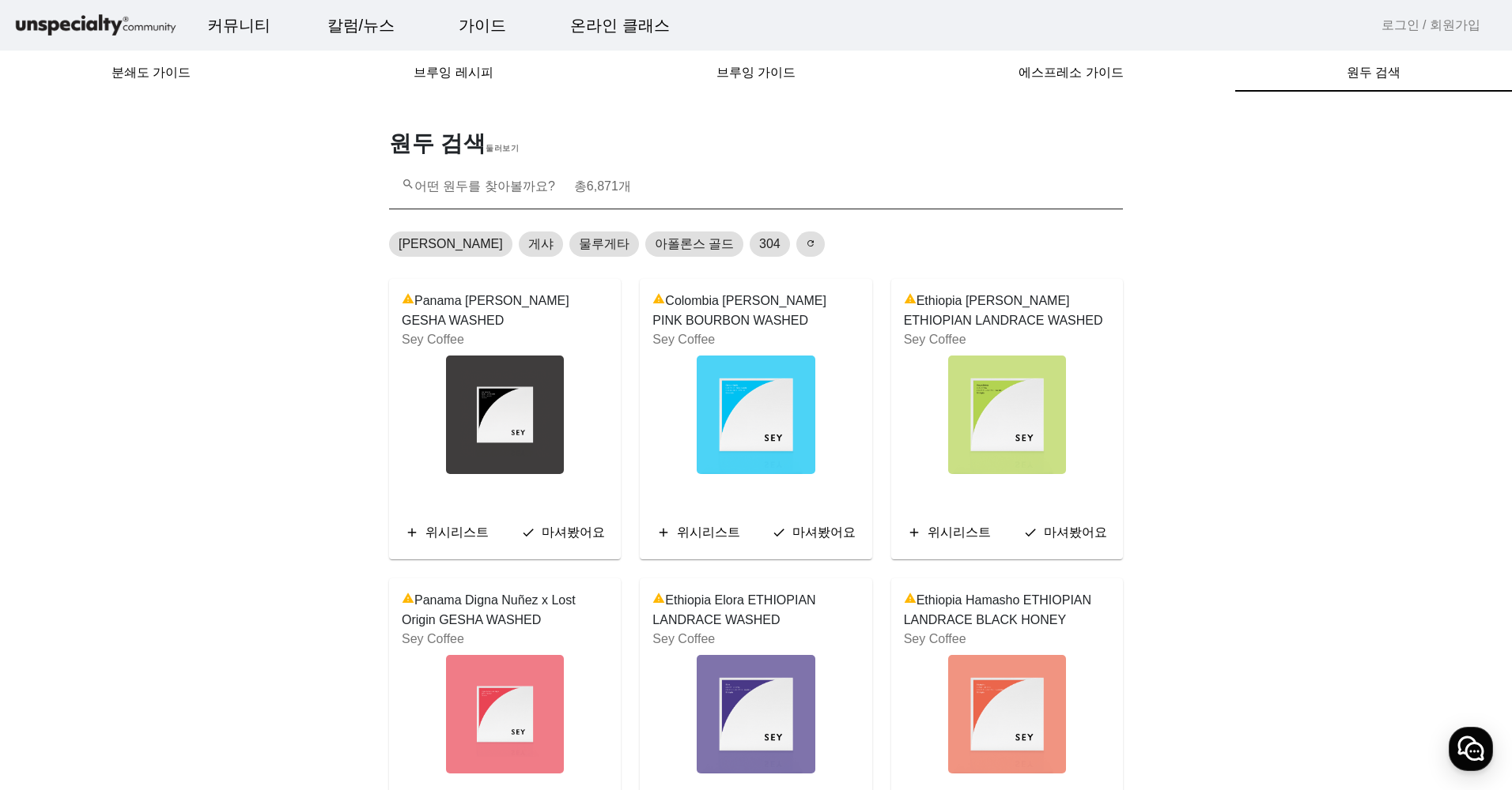
click at [608, 181] on span "6,871" at bounding box center [603, 186] width 32 height 14
click at [608, 184] on input "search 어떤 원두를 찾아볼까요? 총 6,871 개" at bounding box center [755, 194] width 708 height 19
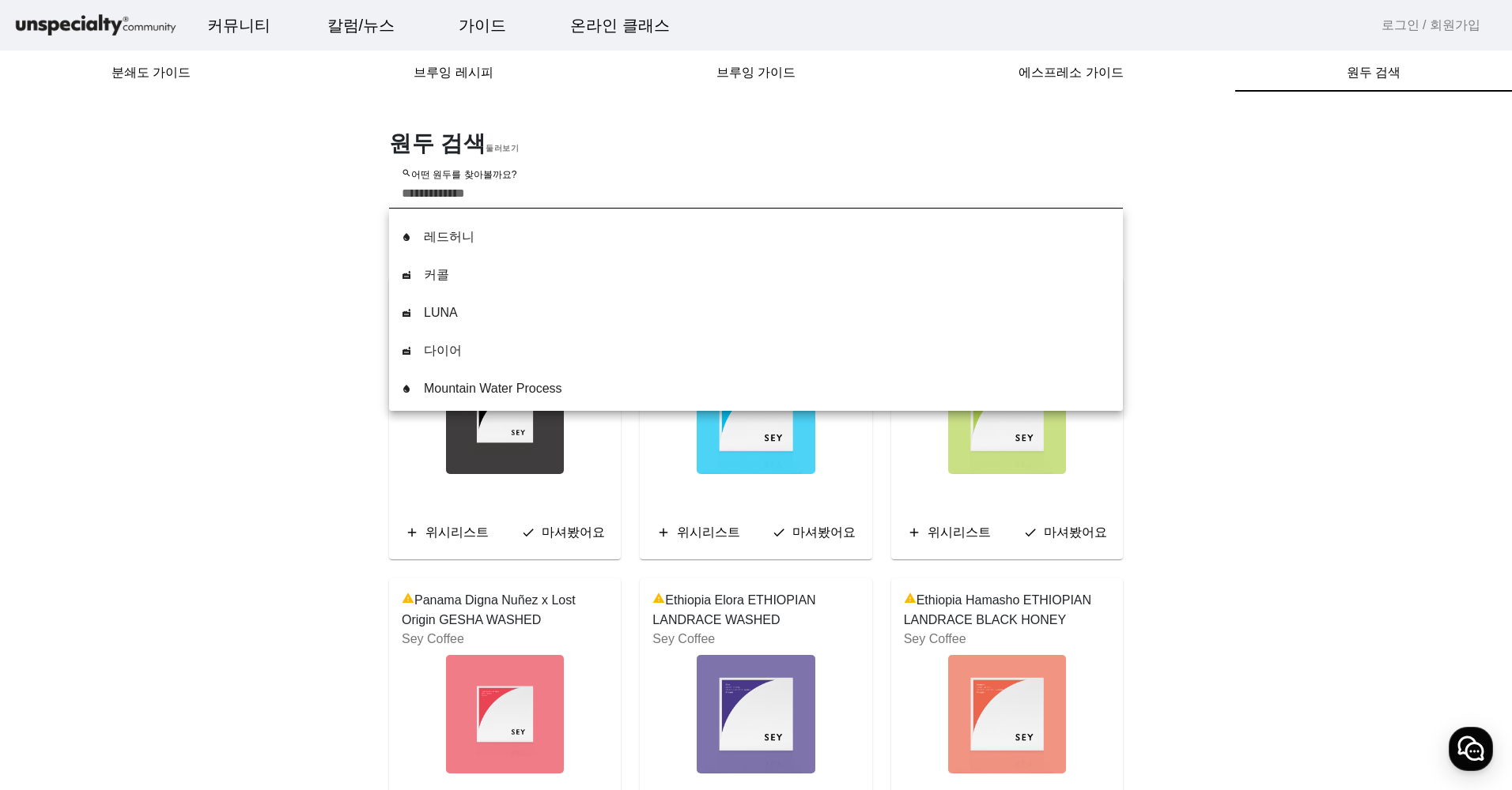
scroll to position [5295, 0]
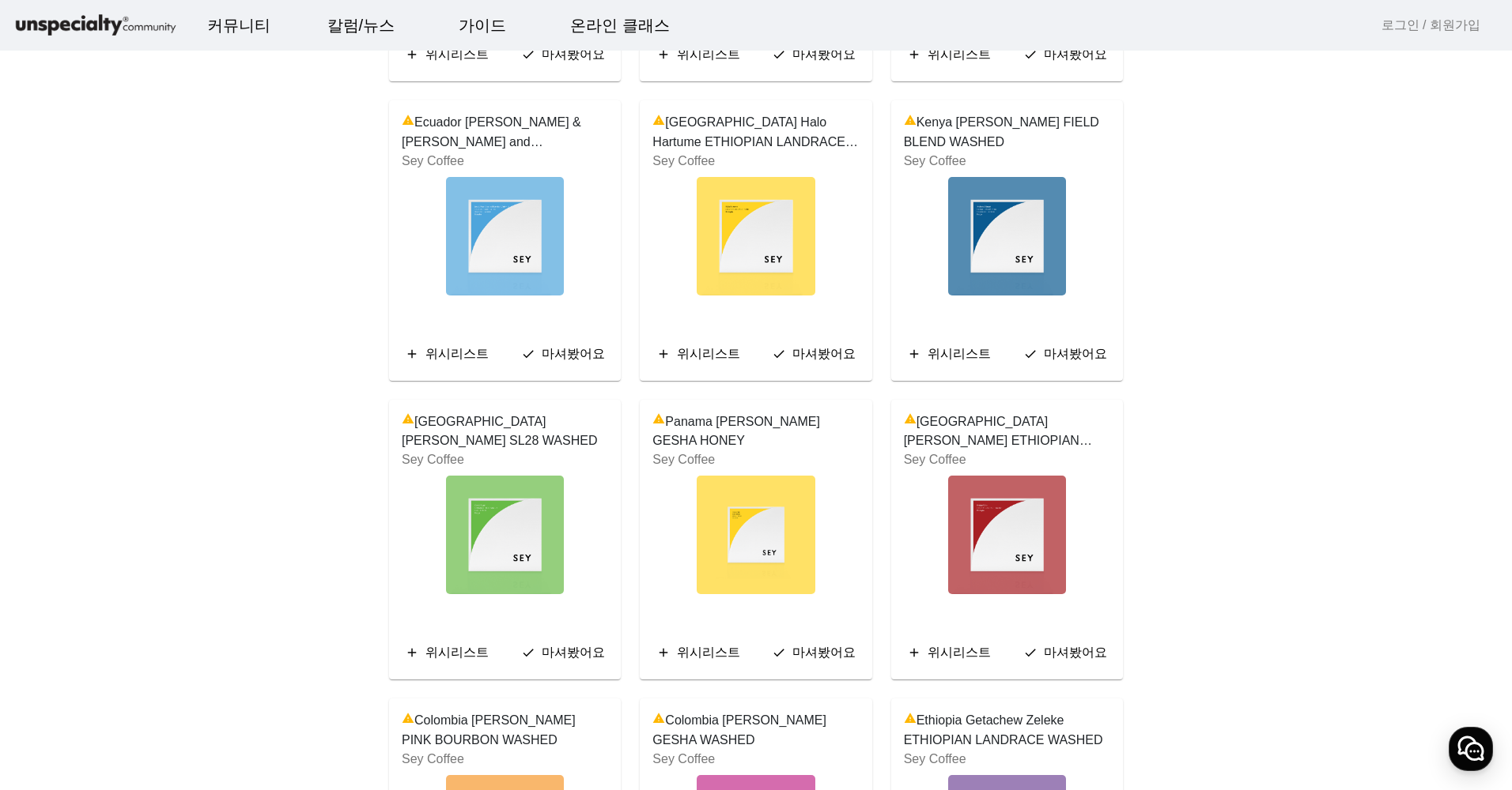
scroll to position [869, 0]
